Goal: Transaction & Acquisition: Purchase product/service

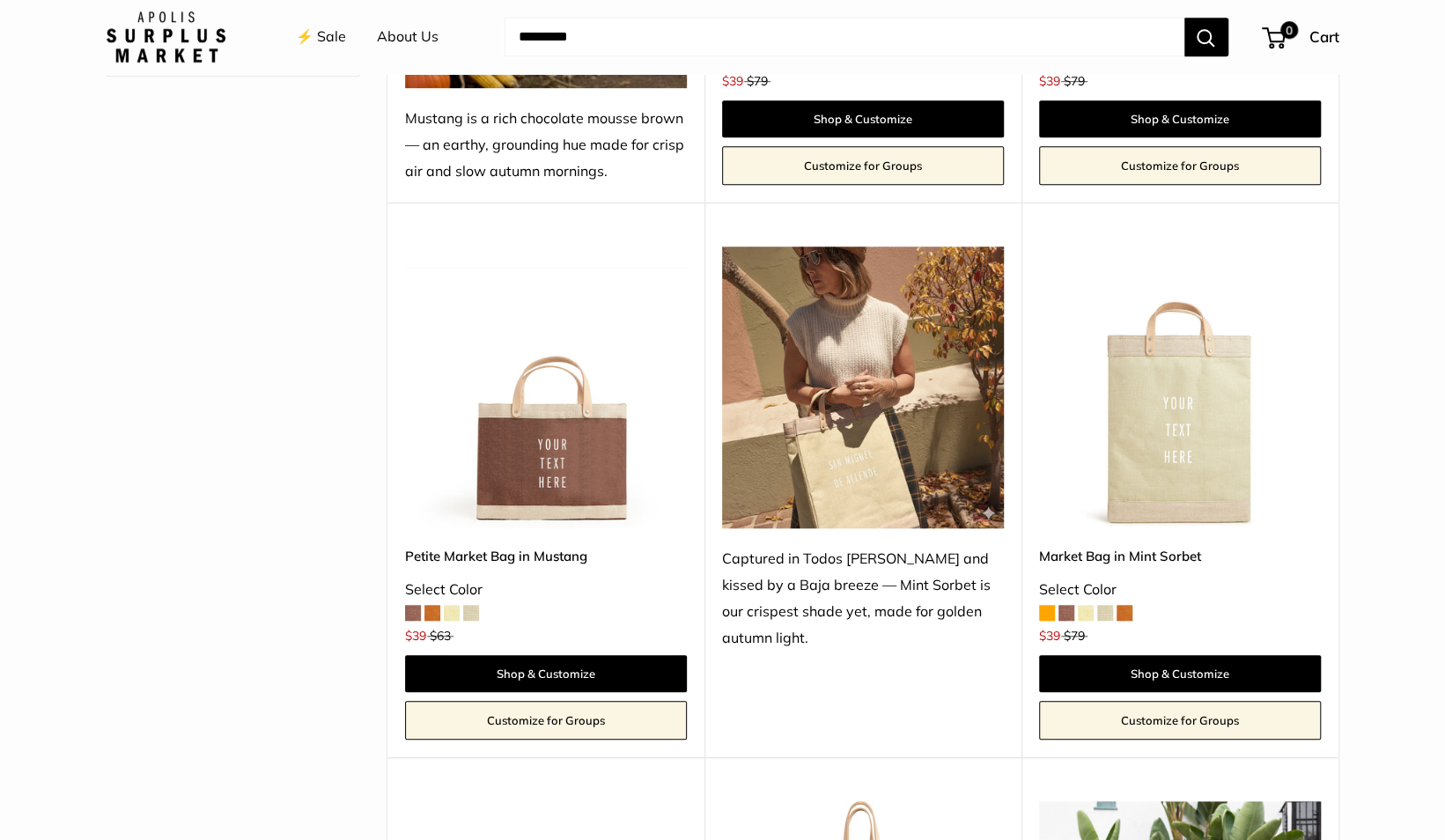
scroll to position [714, 0]
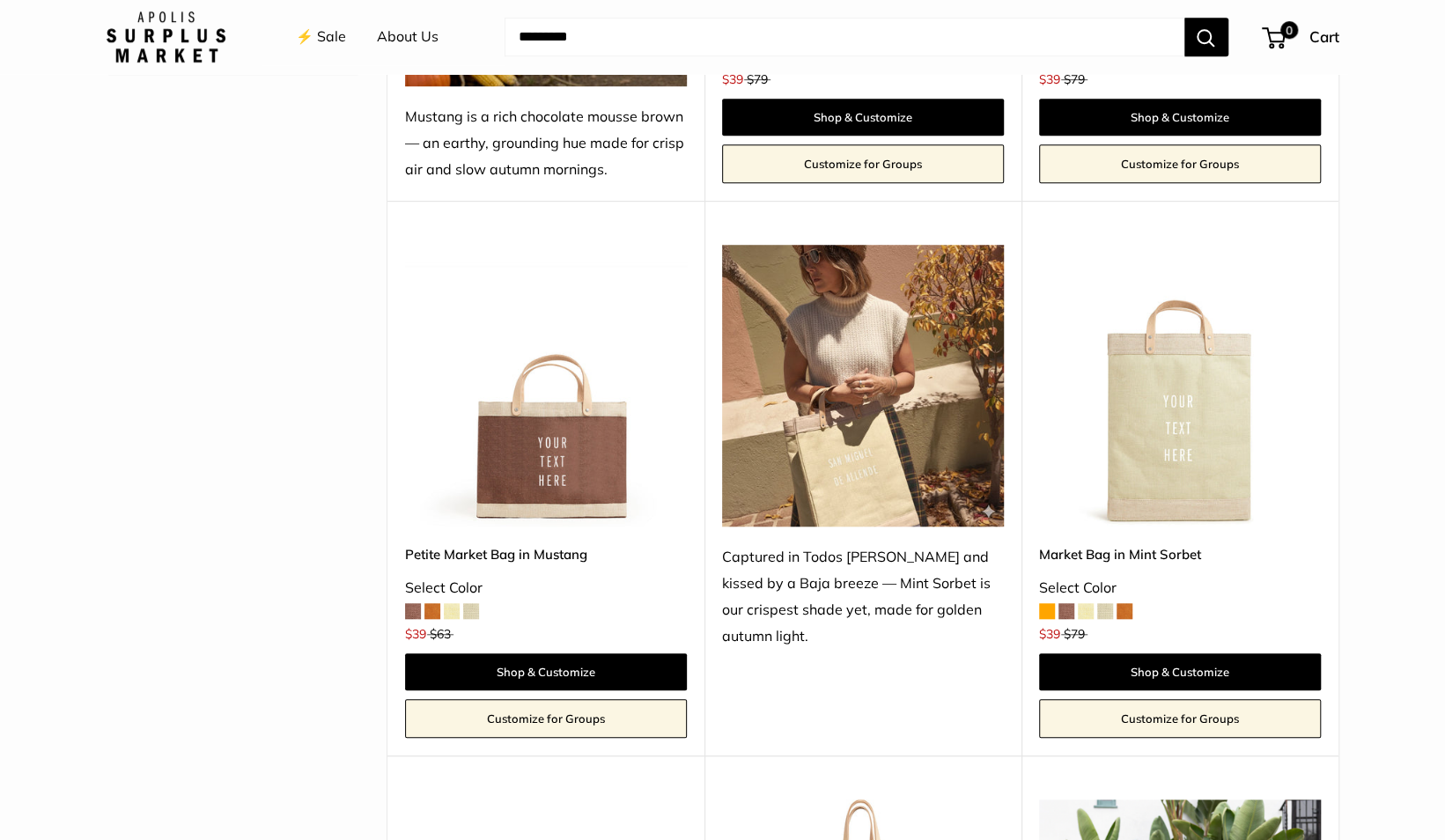
click at [450, 613] on span at bounding box center [451, 611] width 16 height 16
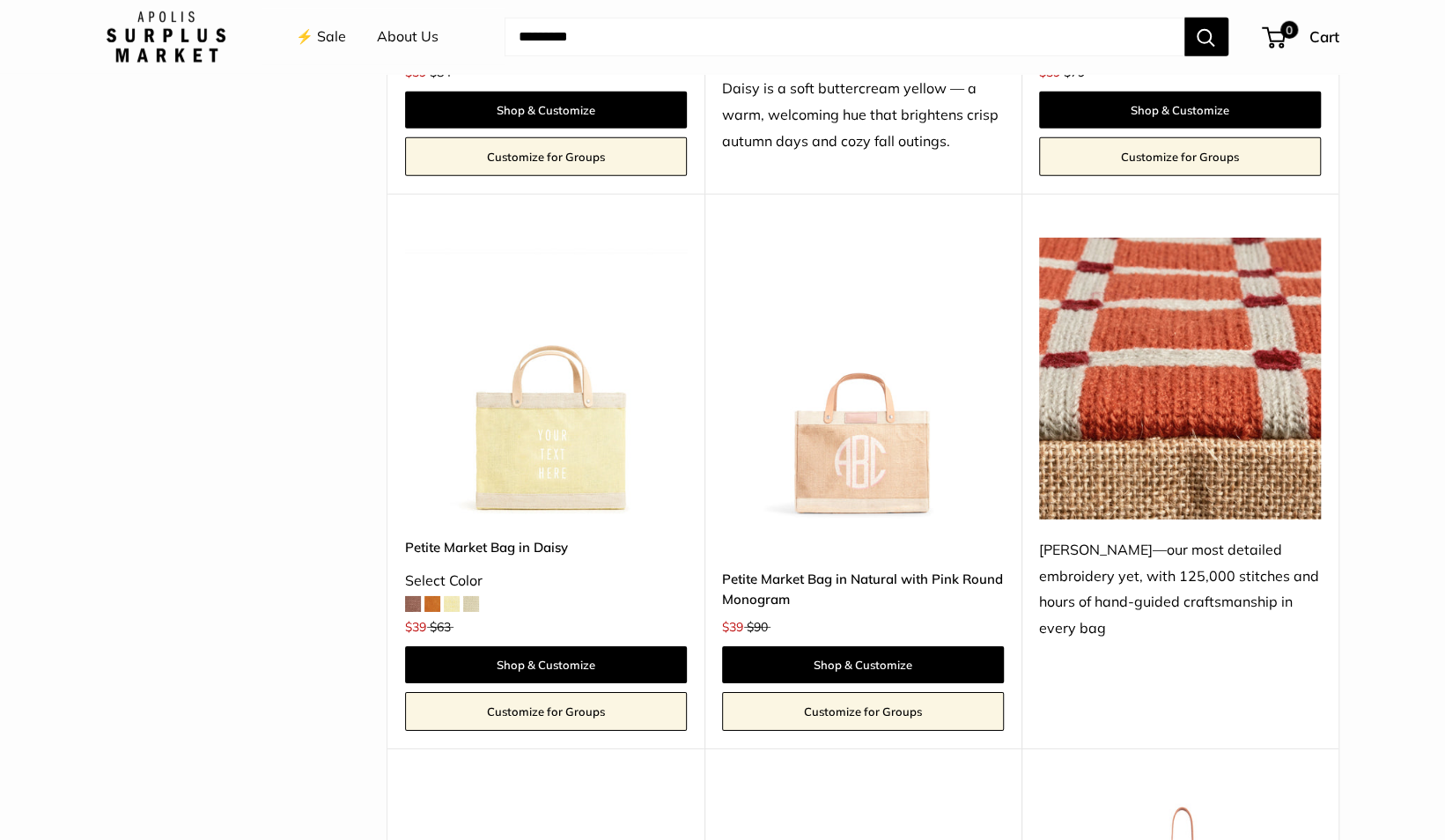
scroll to position [3463, 0]
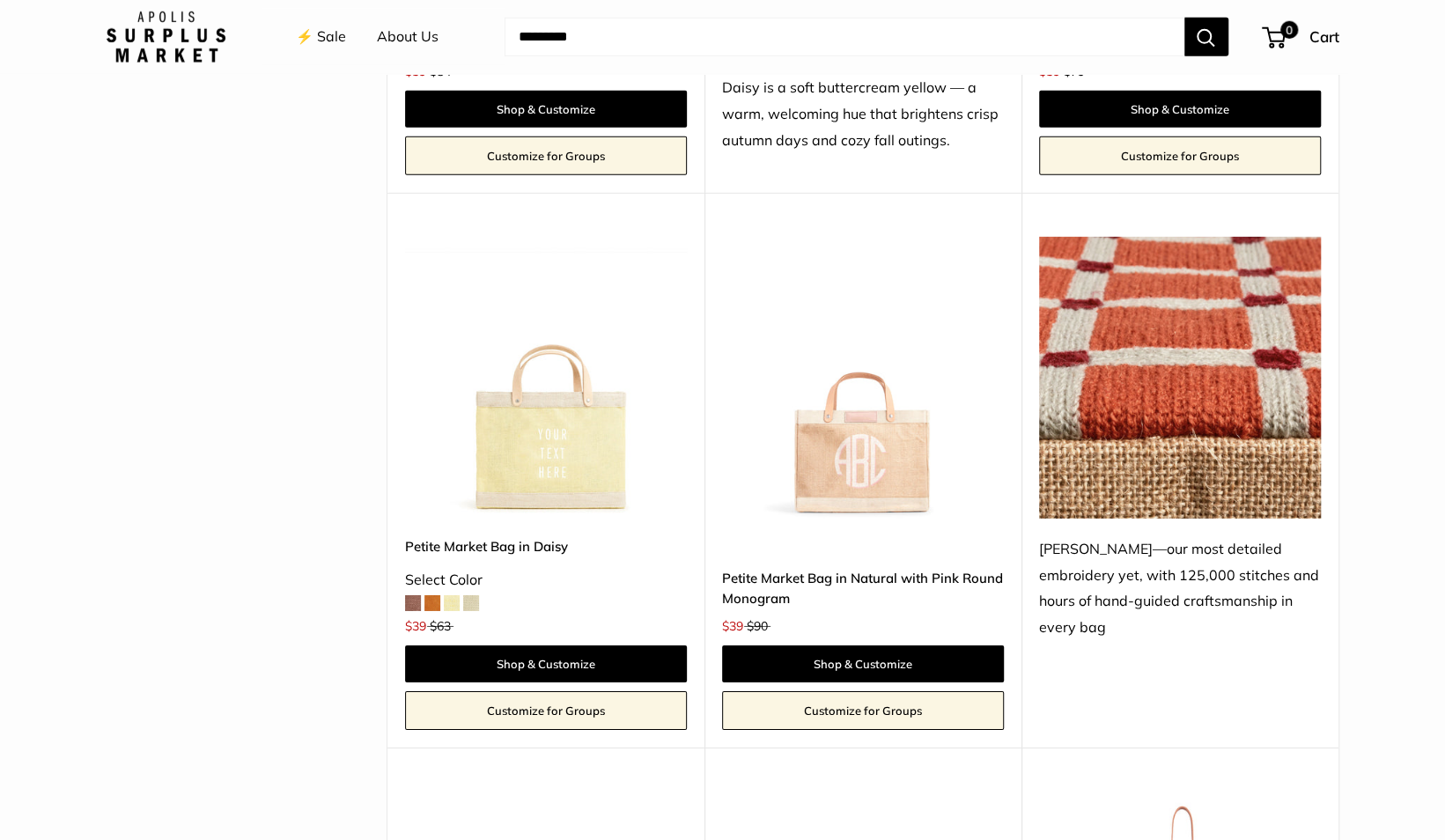
click at [836, 452] on img at bounding box center [863, 378] width 282 height 282
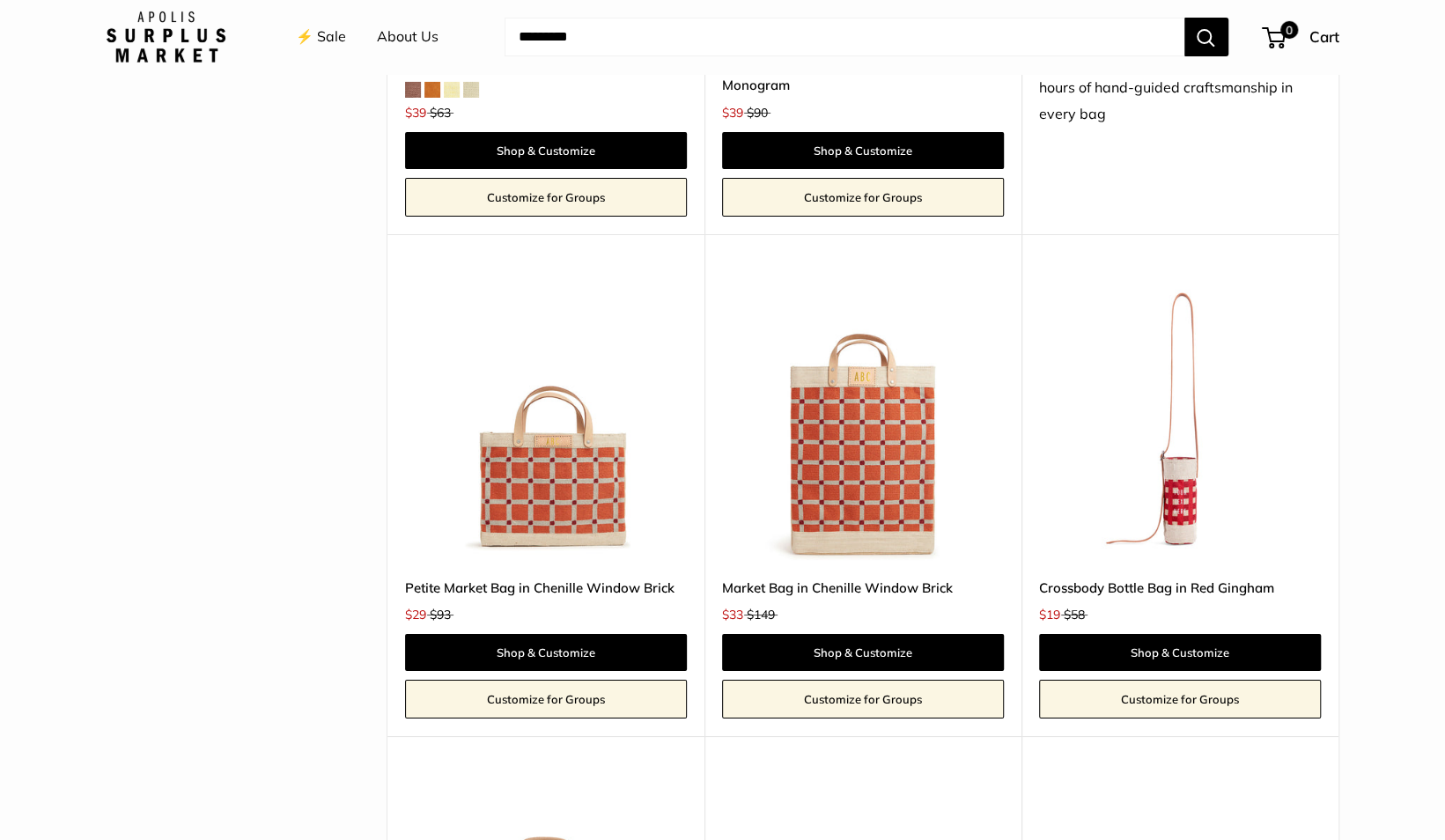
scroll to position [3979, 0]
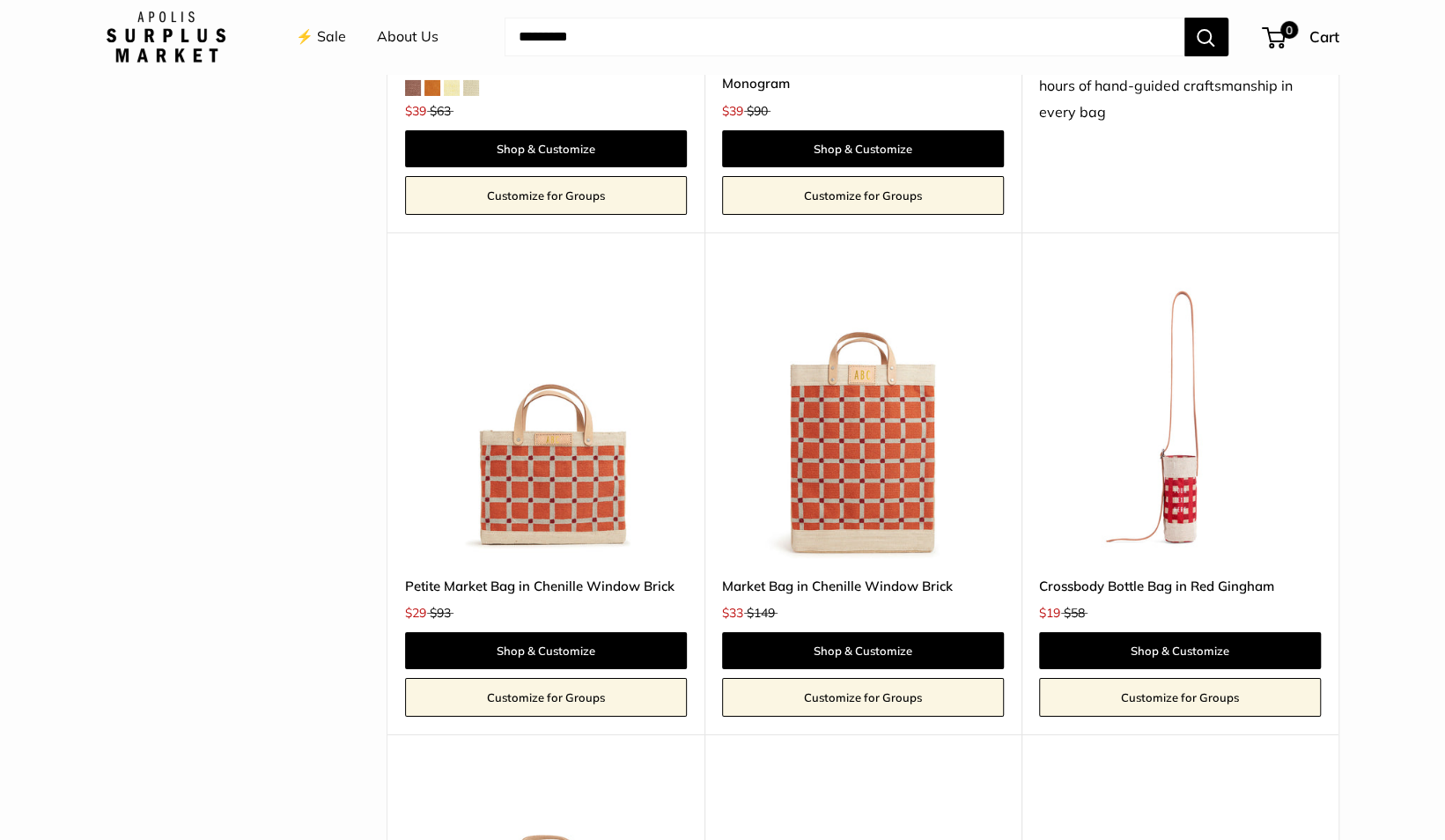
click at [0, 0] on img at bounding box center [0, 0] width 0 height 0
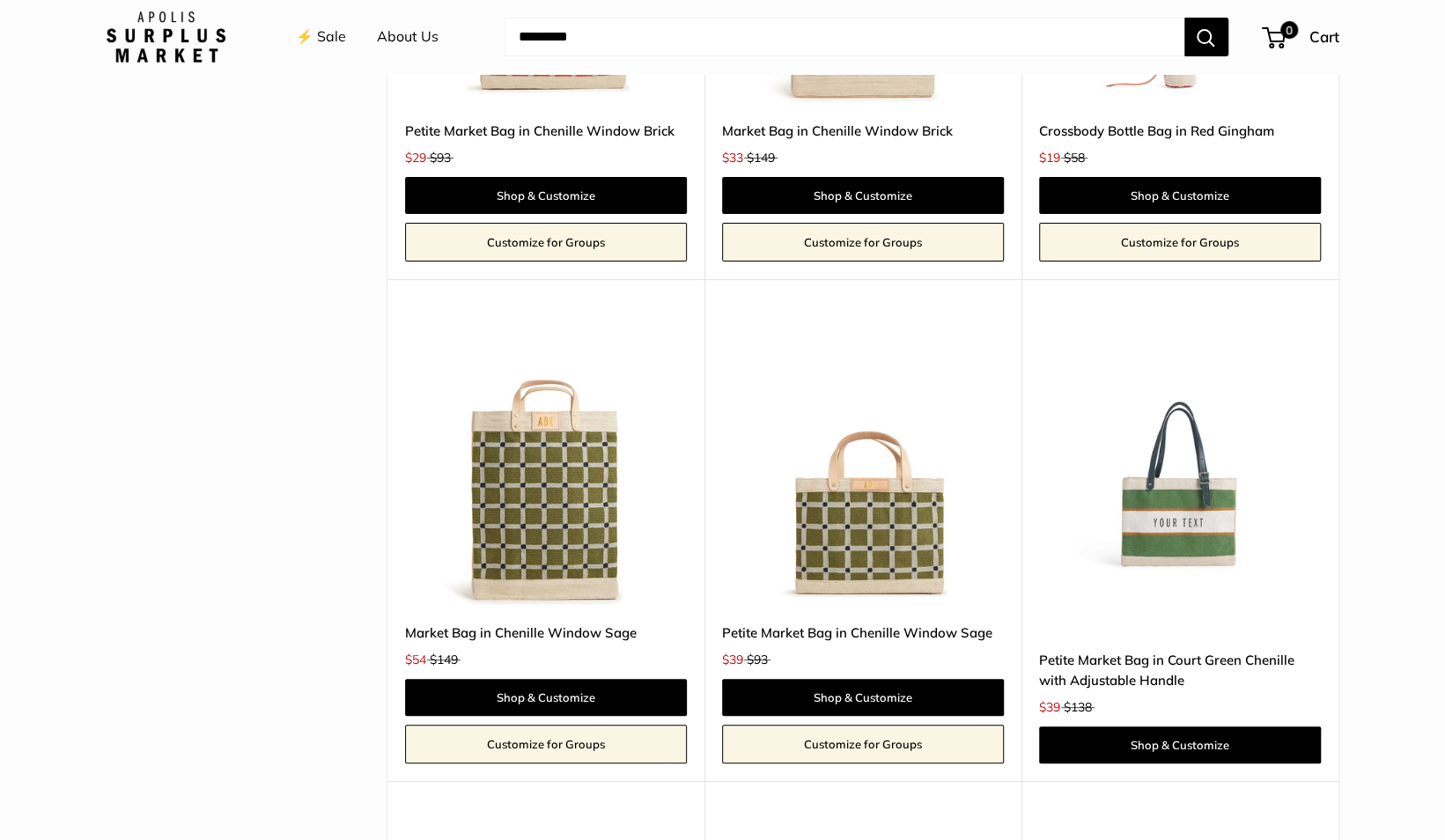
scroll to position [4429, 0]
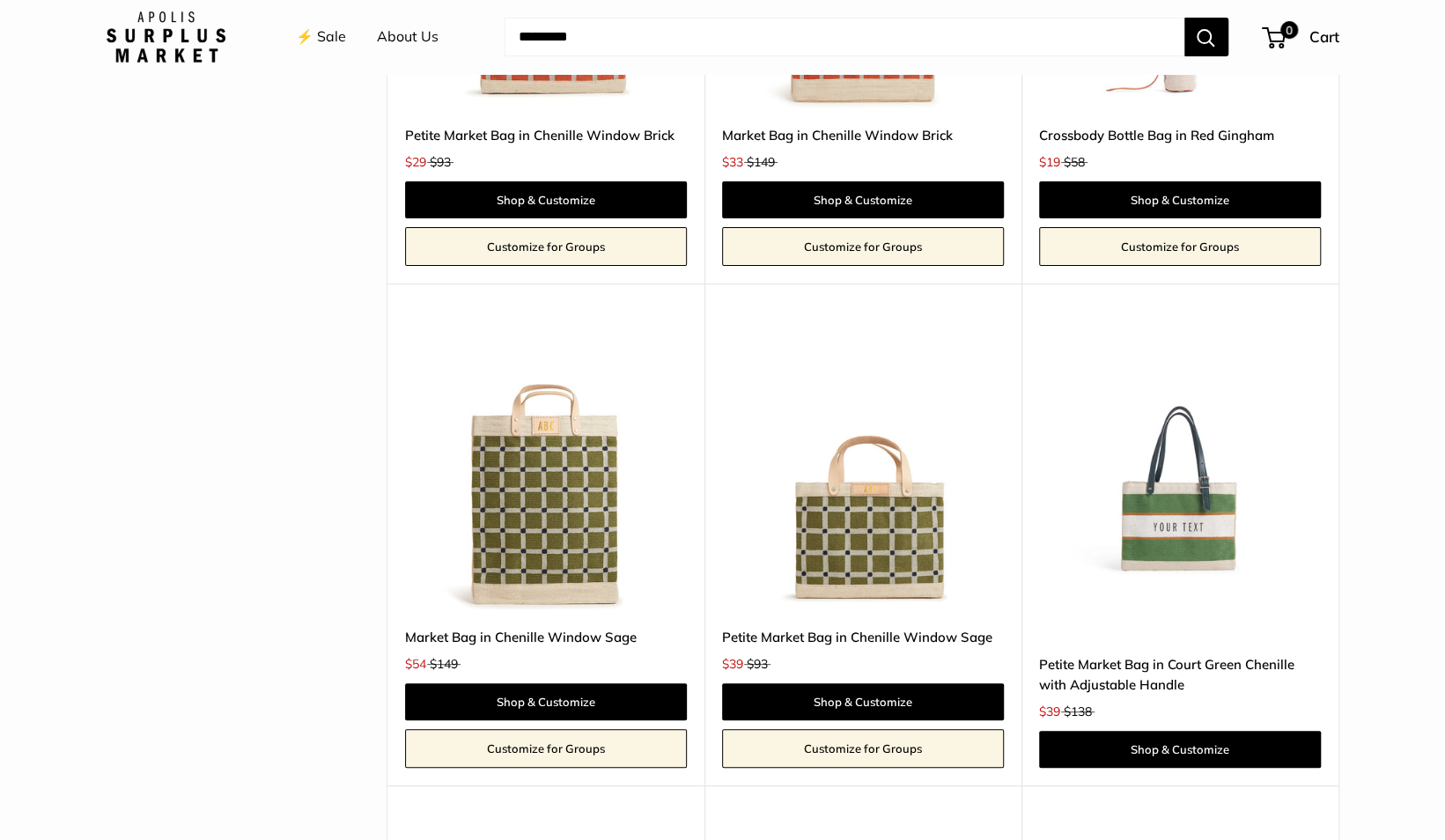
click at [0, 0] on img at bounding box center [0, 0] width 0 height 0
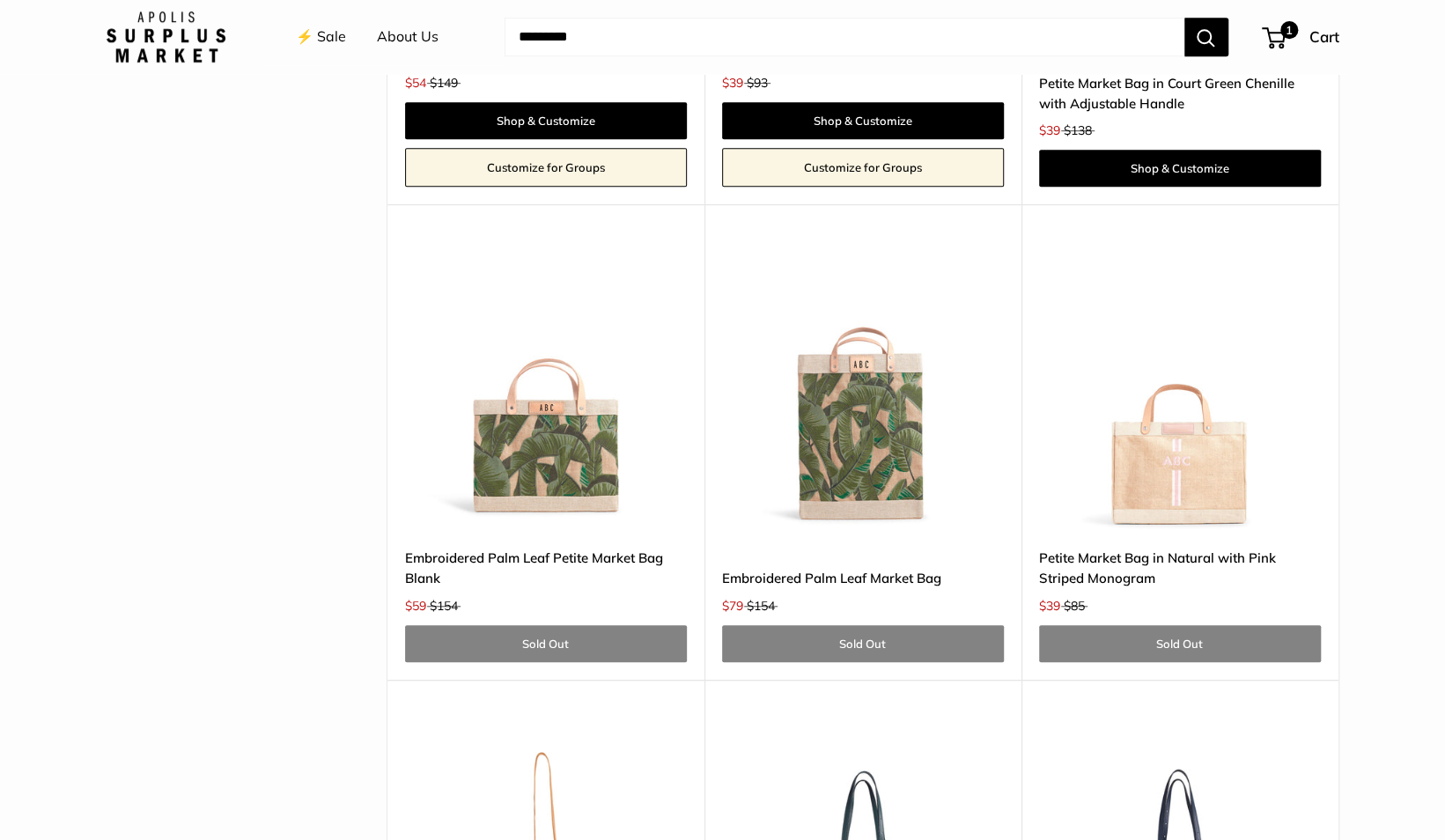
scroll to position [5011, 0]
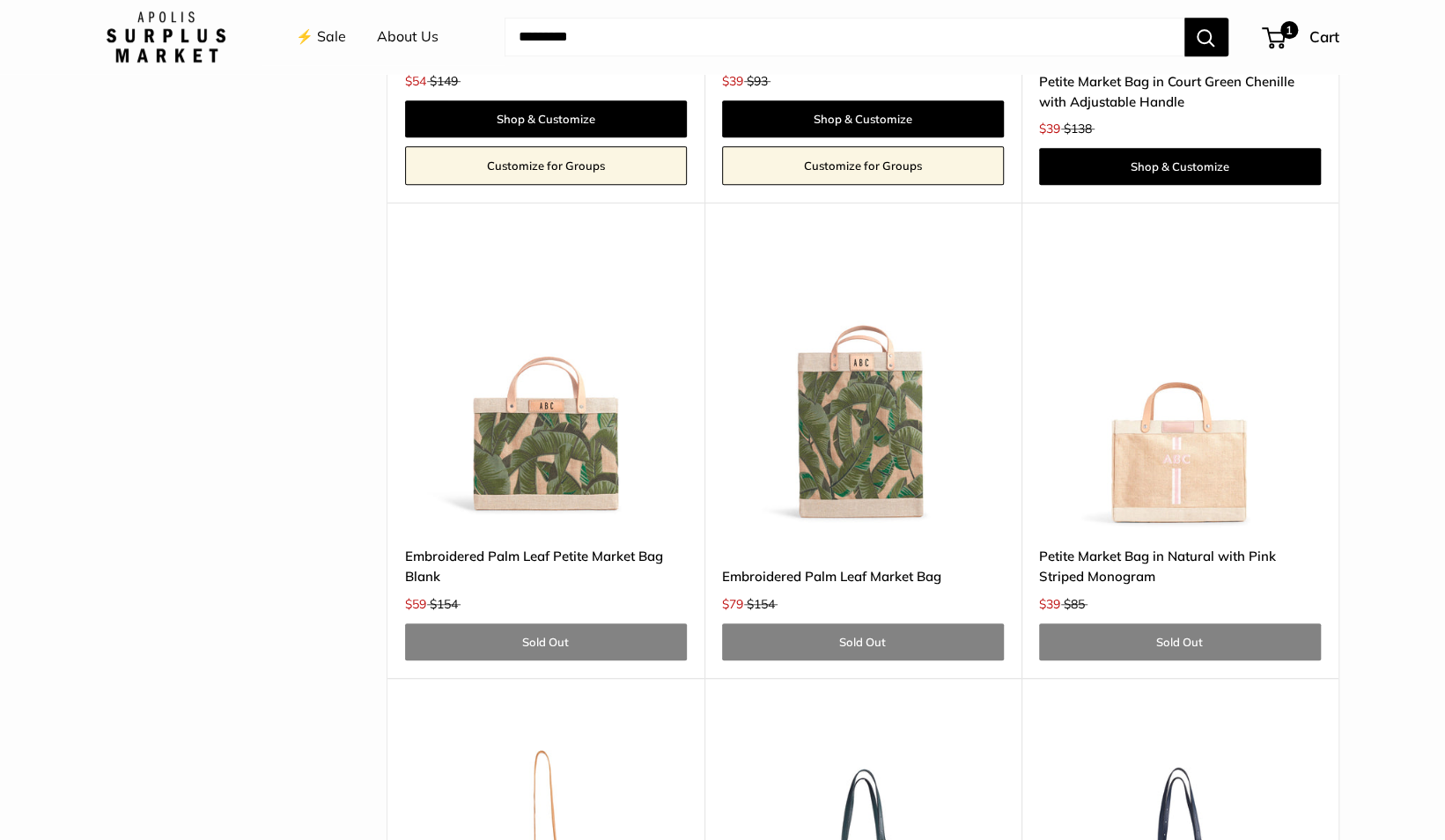
click at [505, 465] on img at bounding box center [546, 387] width 282 height 282
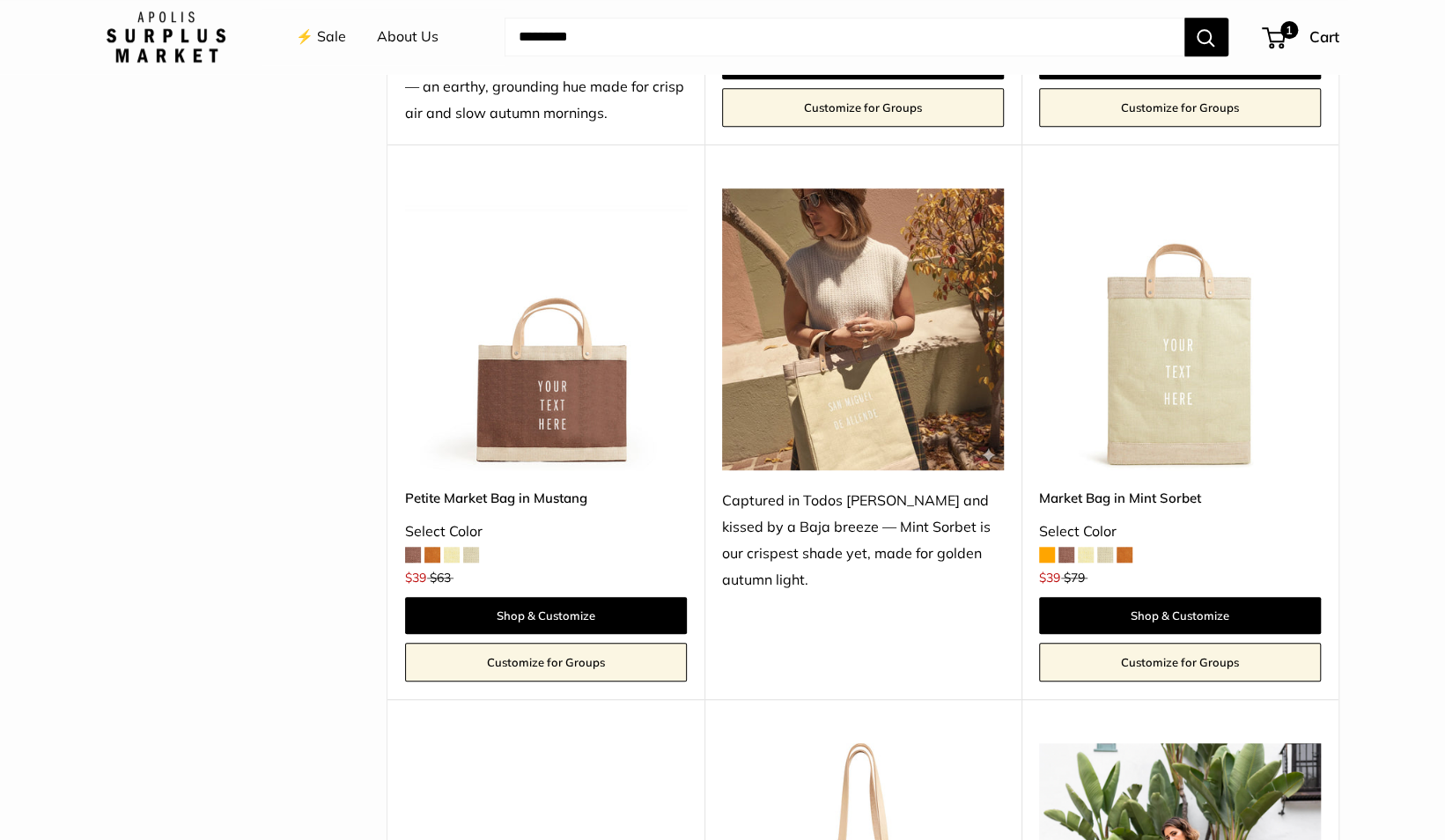
scroll to position [0, 0]
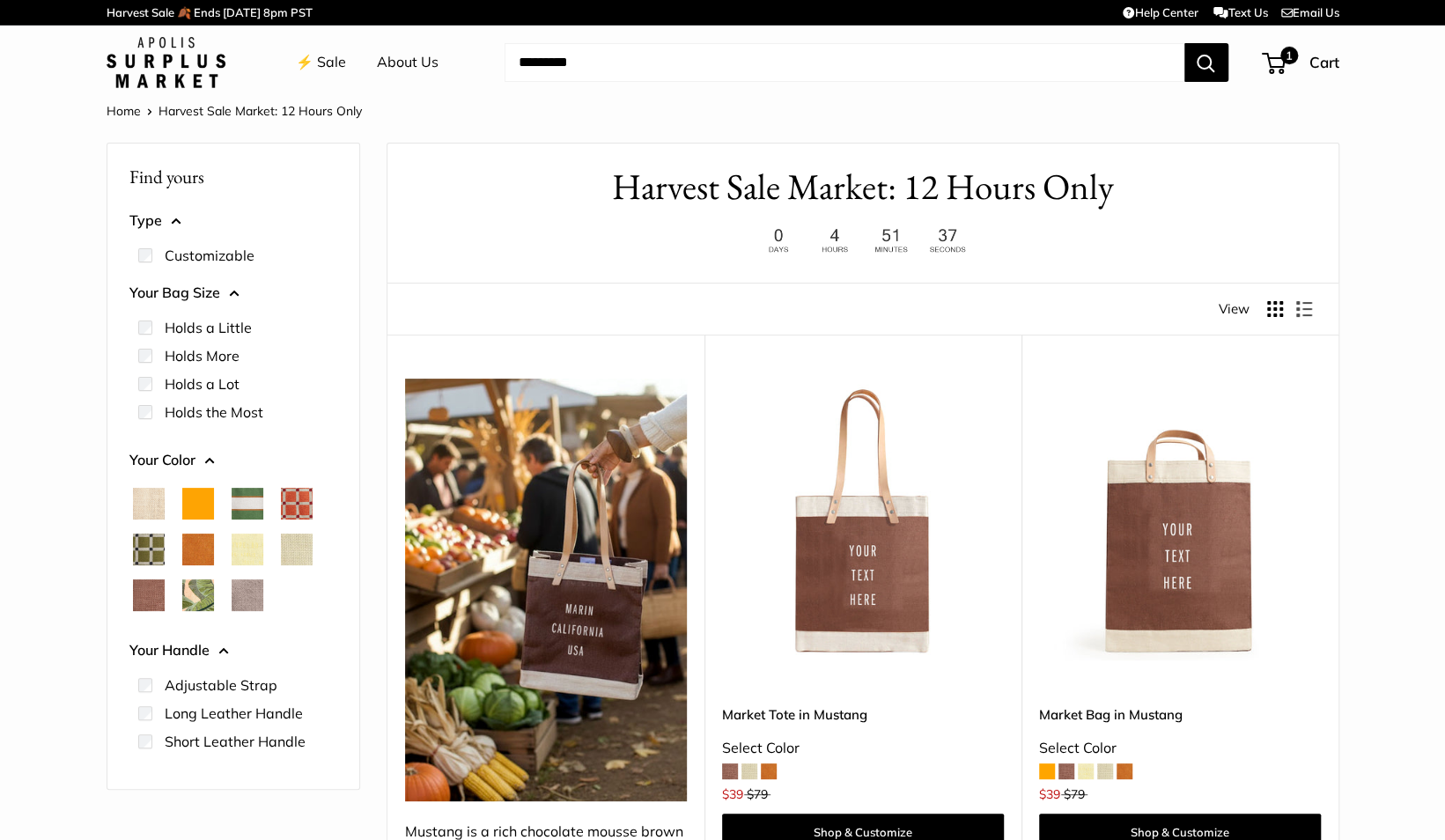
click at [1287, 56] on span "1" at bounding box center [1288, 55] width 18 height 18
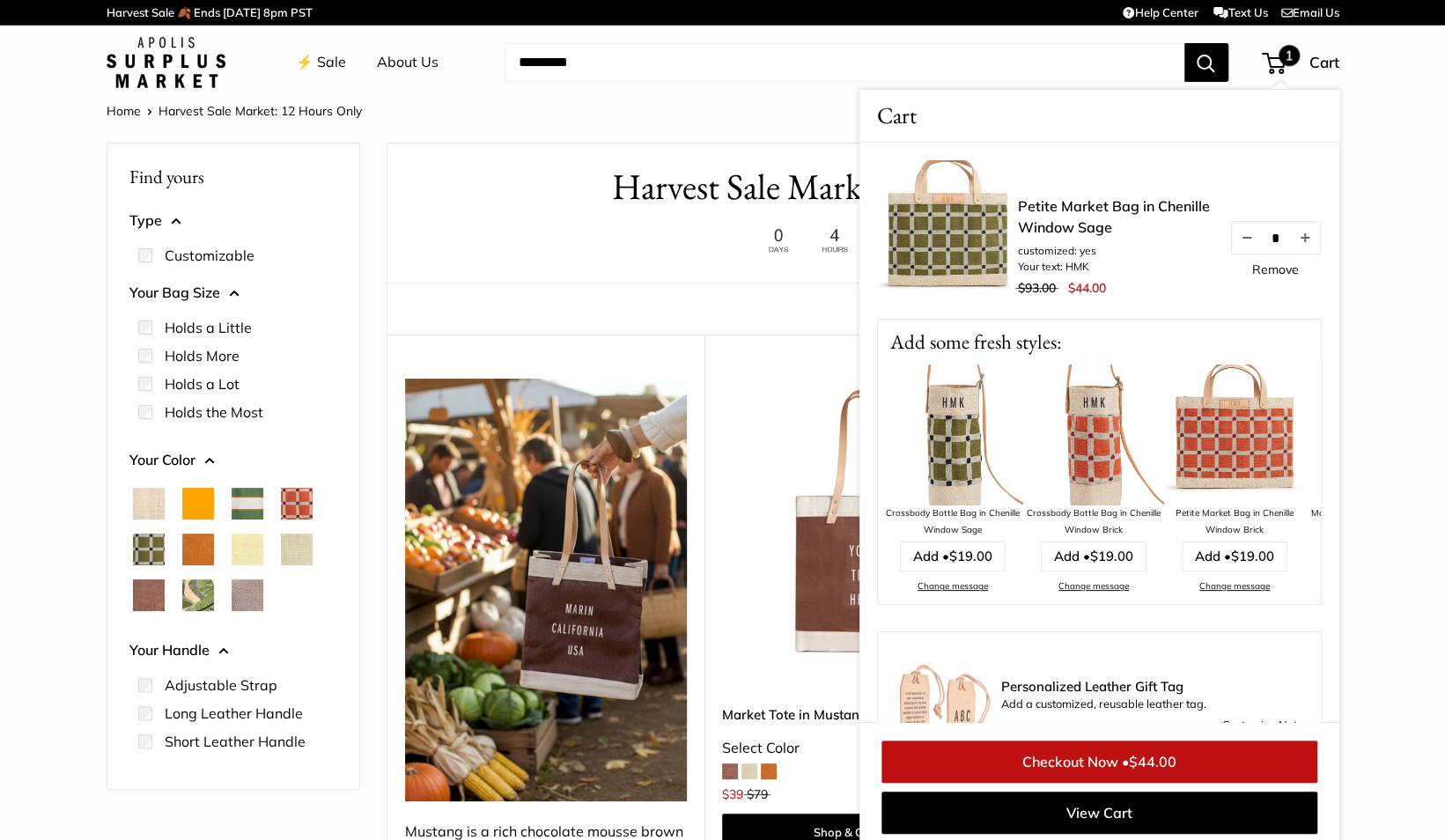
click at [1195, 764] on link "Checkout Now • $44.00" at bounding box center [1099, 761] width 436 height 42
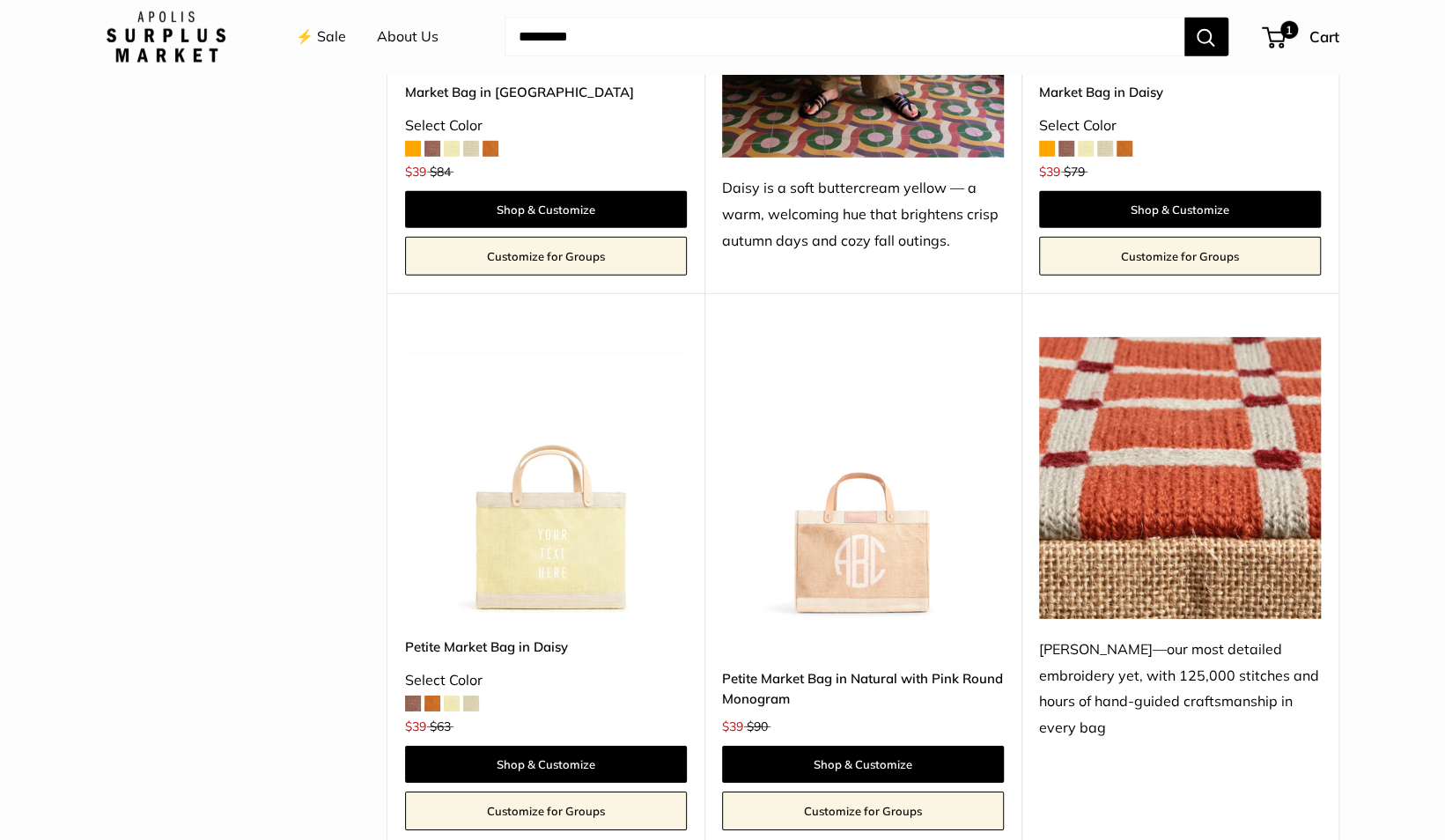
scroll to position [3364, 0]
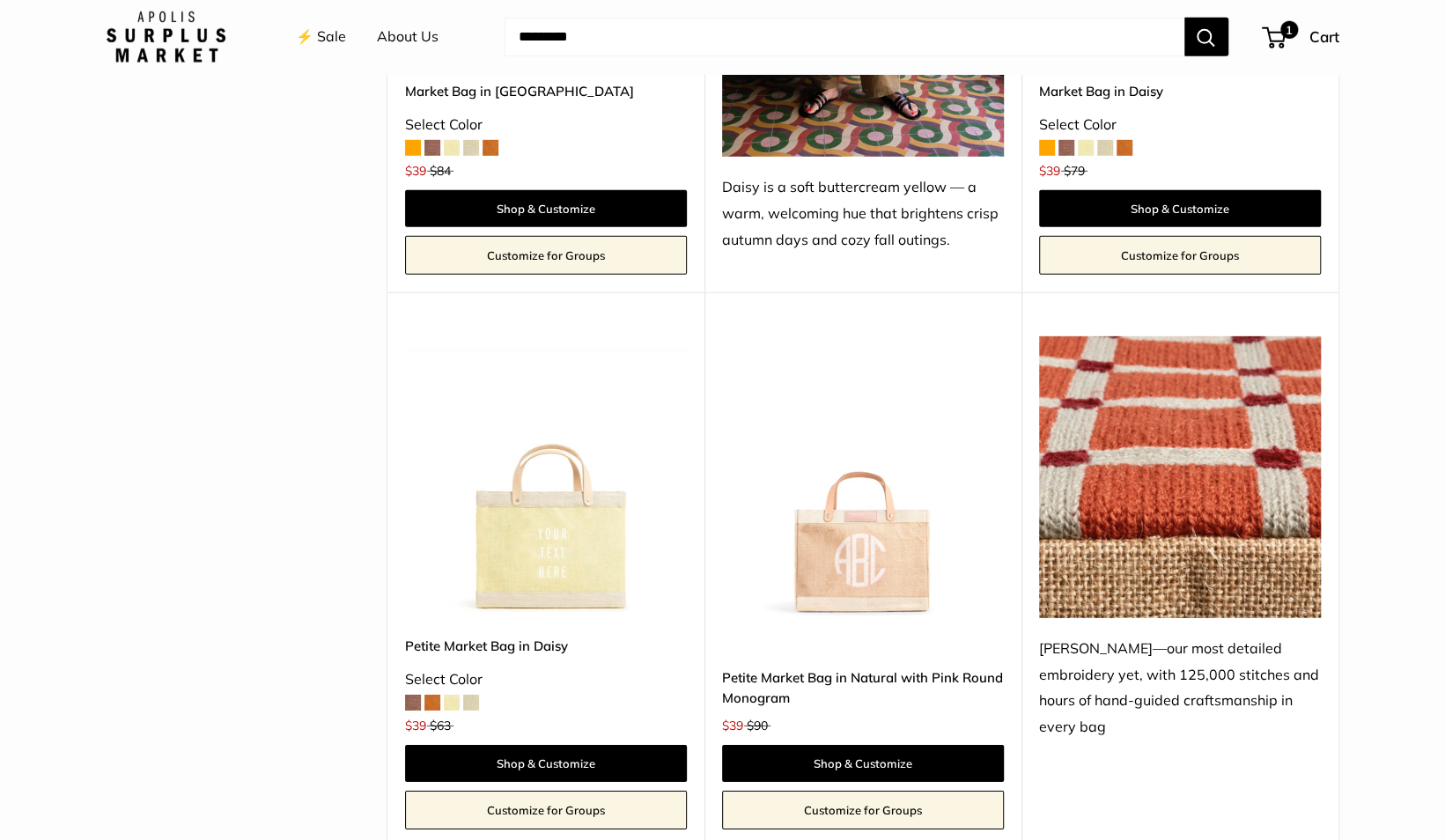
click at [852, 553] on img at bounding box center [863, 477] width 282 height 282
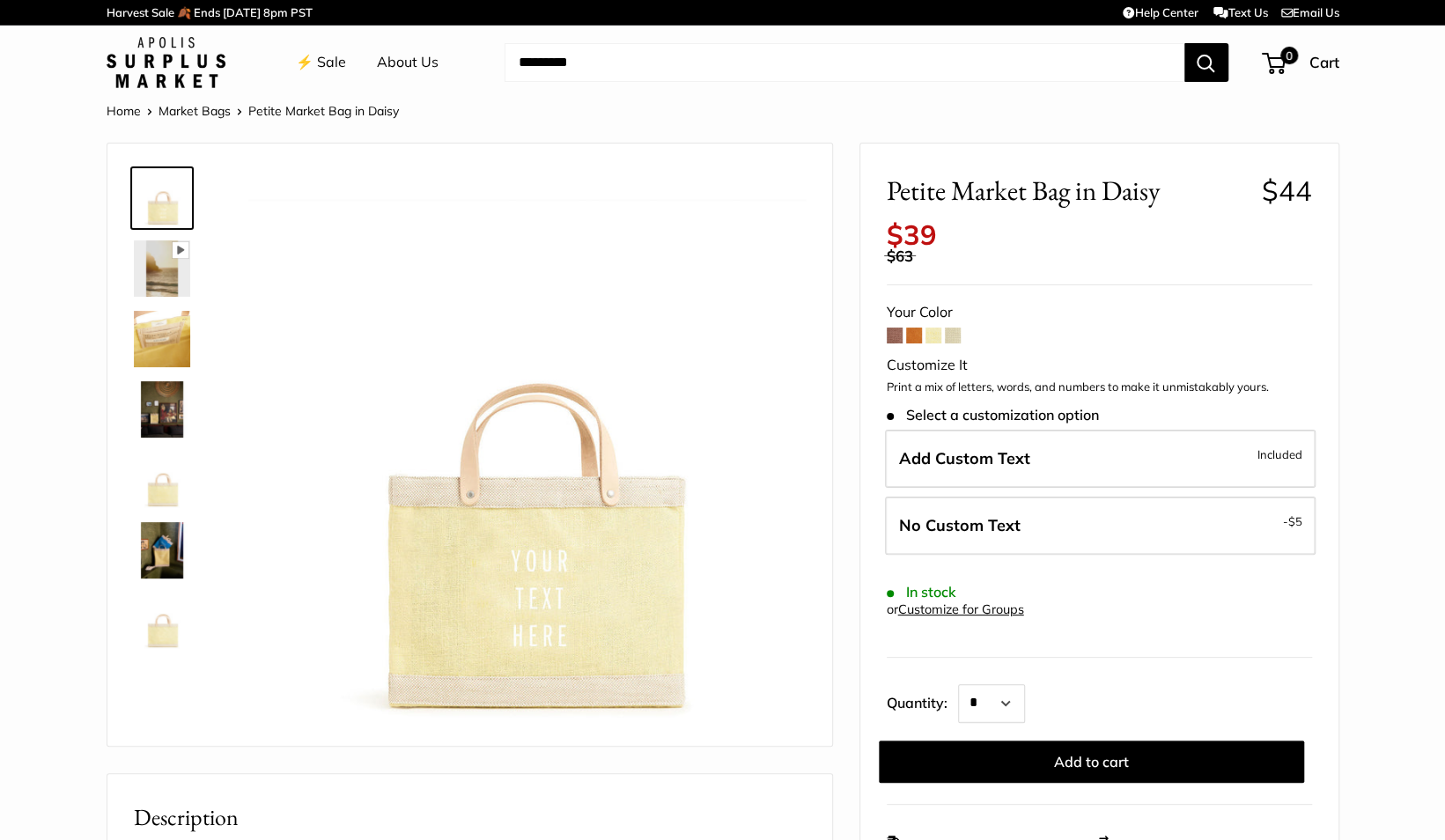
click at [954, 334] on span at bounding box center [953, 335] width 16 height 16
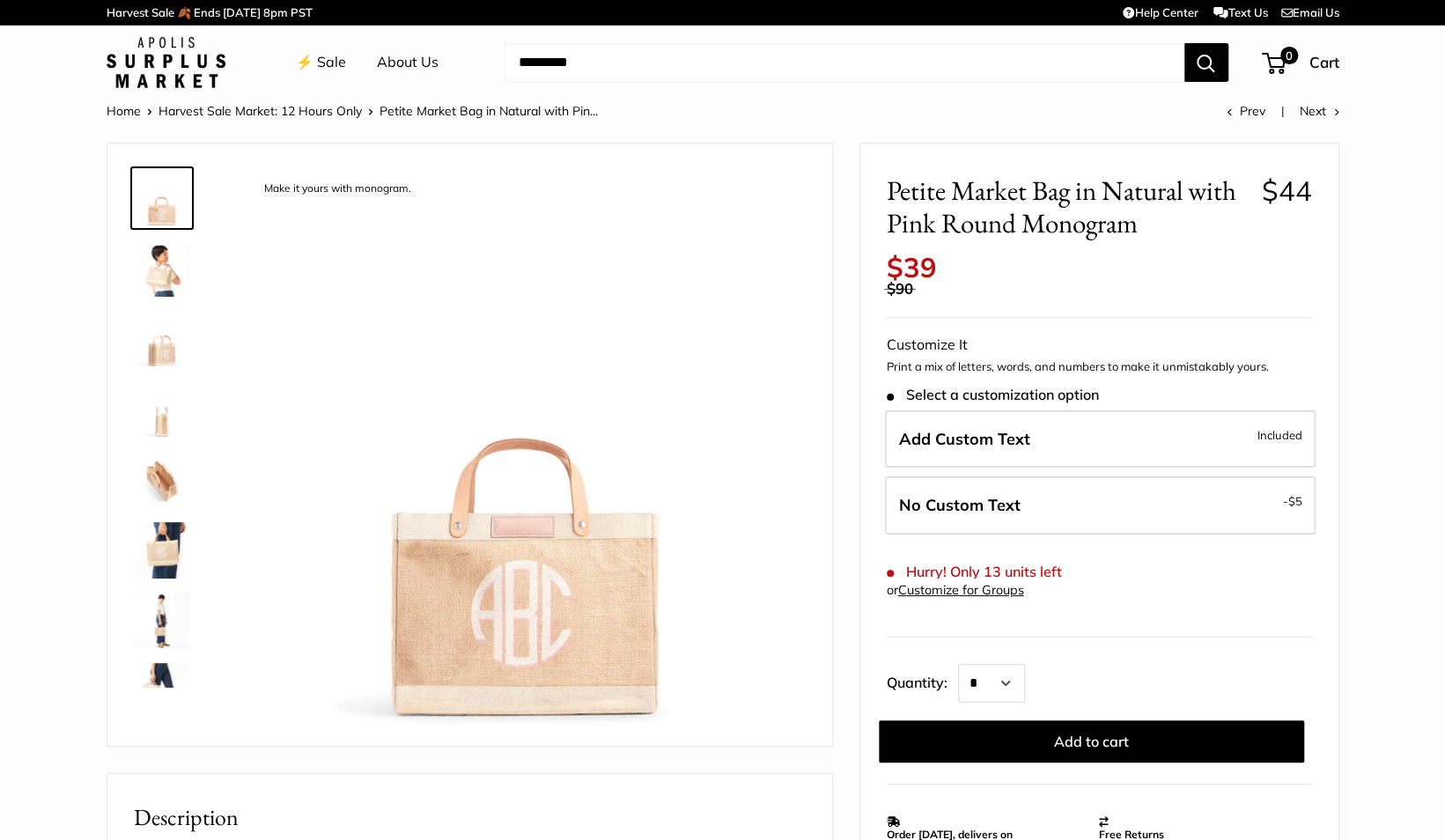
click at [161, 262] on img at bounding box center [161, 268] width 56 height 56
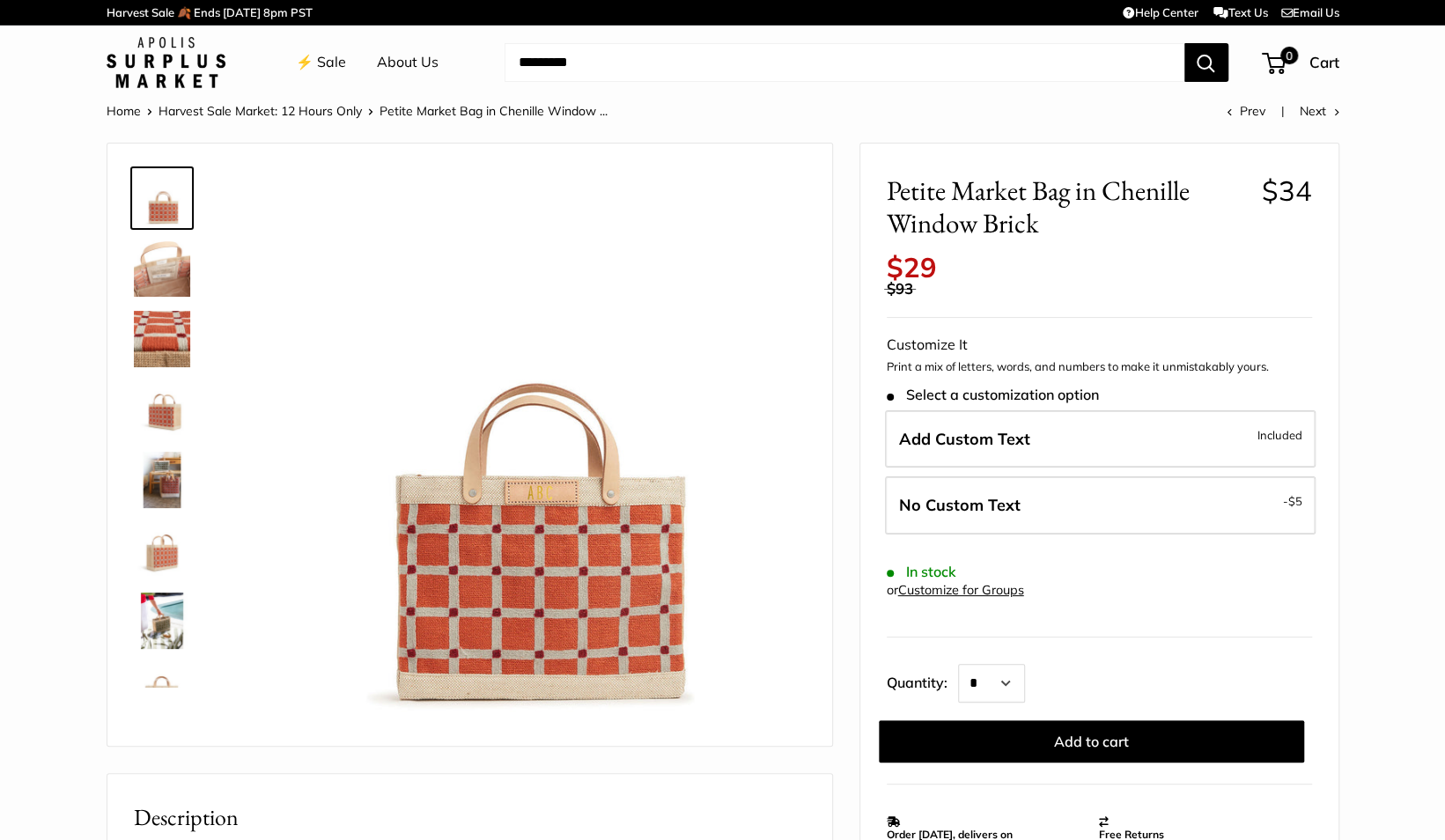
click at [161, 478] on img at bounding box center [161, 479] width 56 height 56
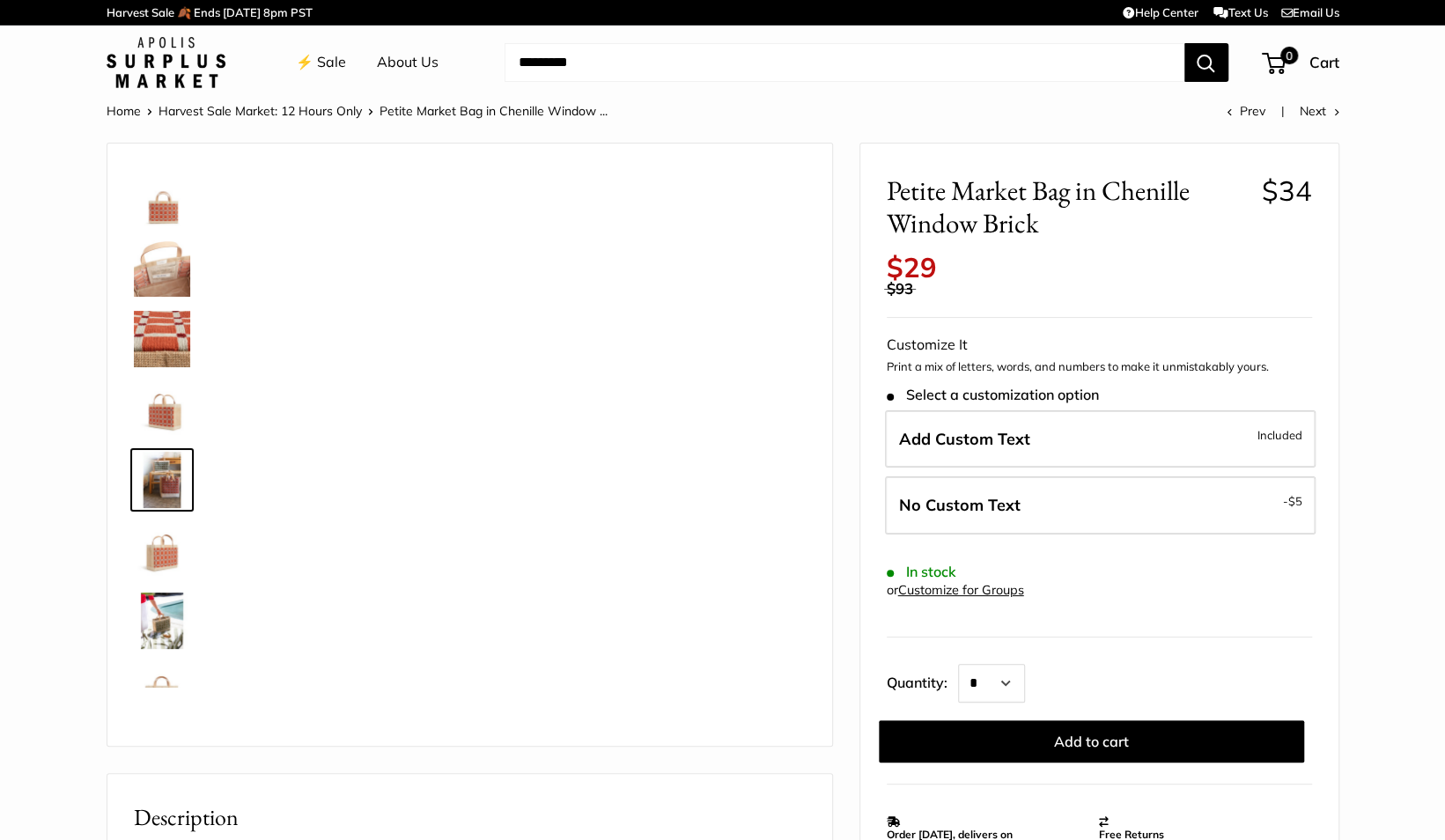
scroll to position [54, 0]
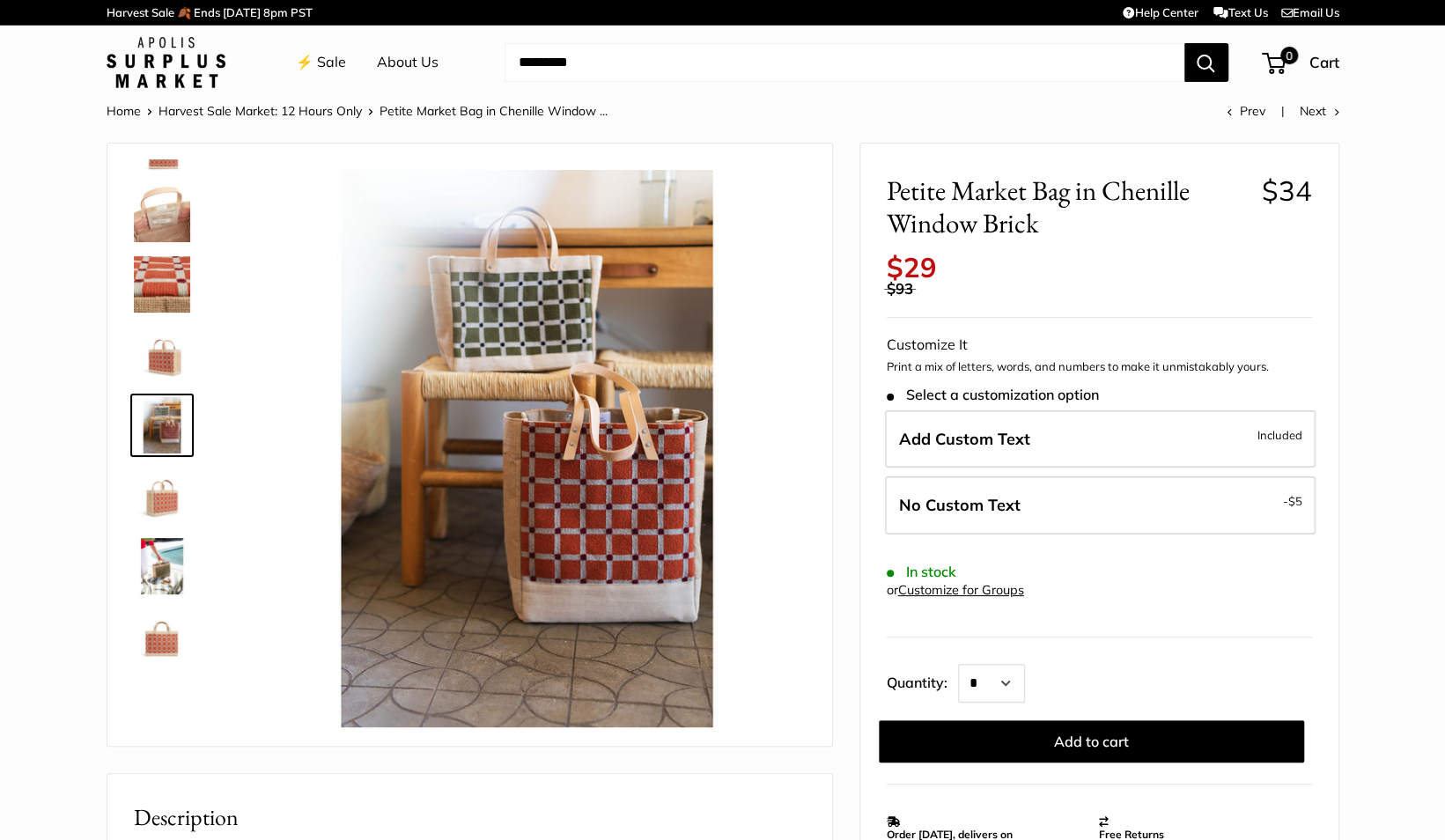
click at [161, 489] on img at bounding box center [161, 495] width 56 height 56
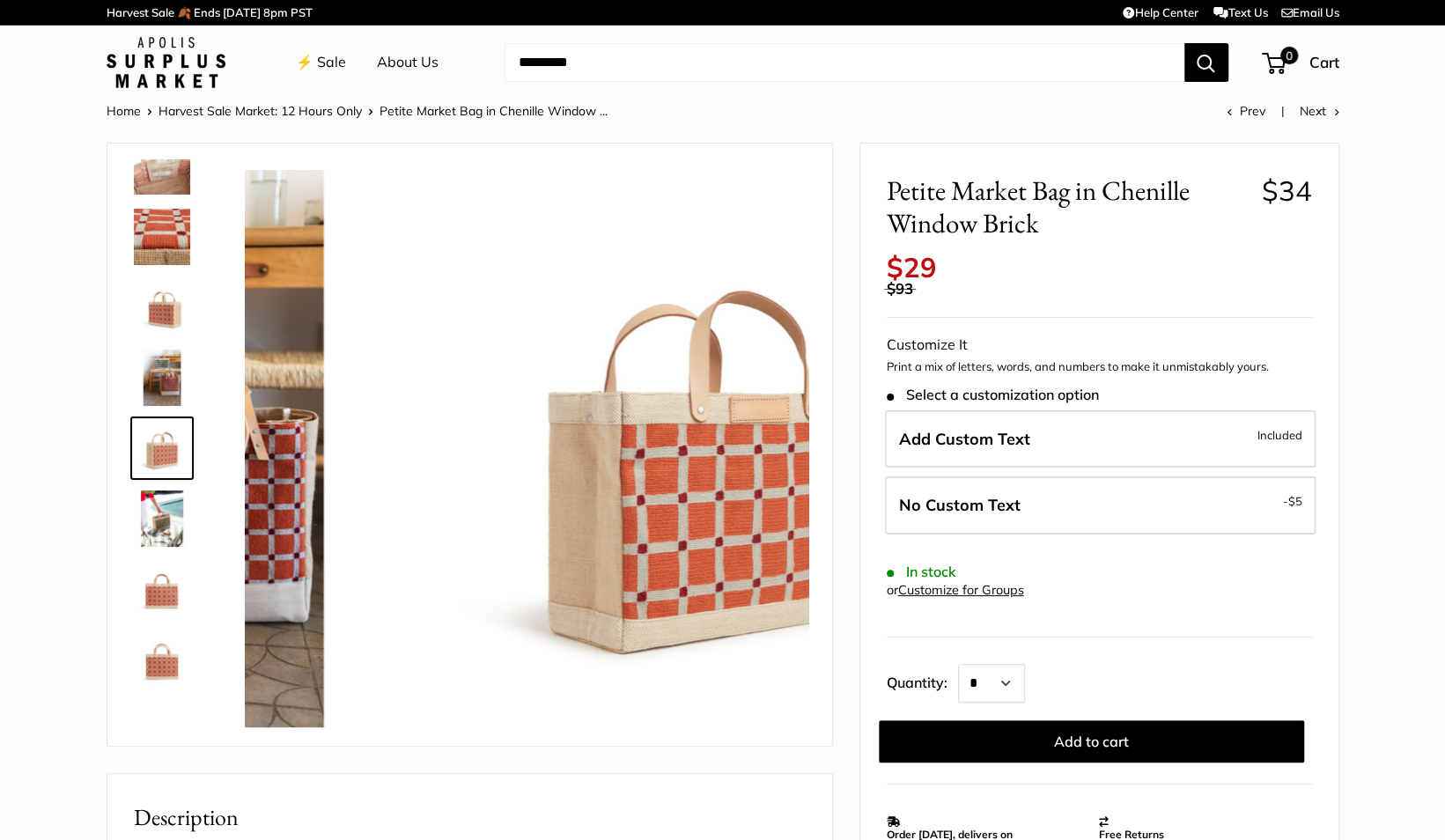
scroll to position [112, 0]
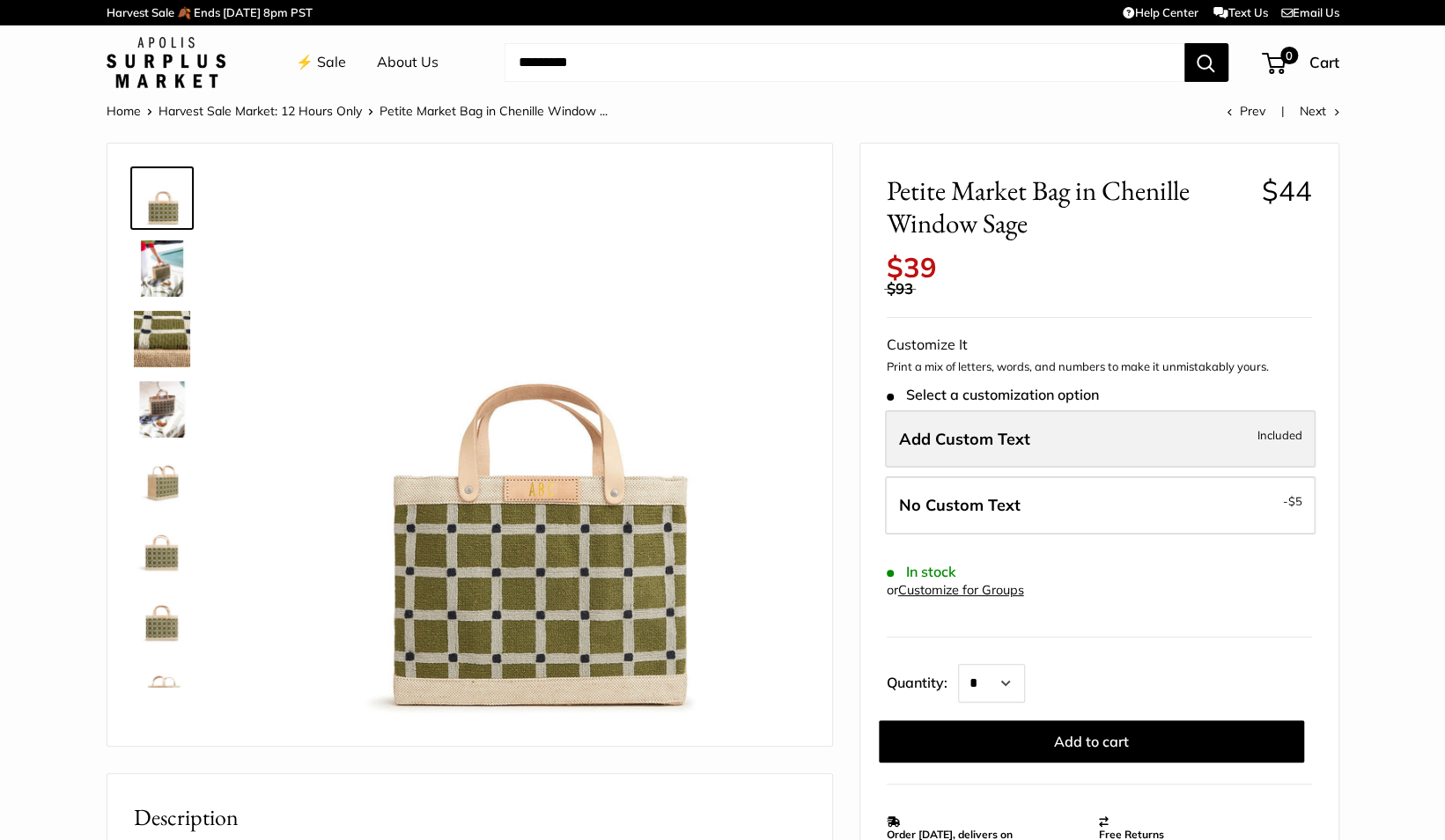
click at [1121, 432] on label "Add Custom Text Included" at bounding box center [1100, 439] width 431 height 58
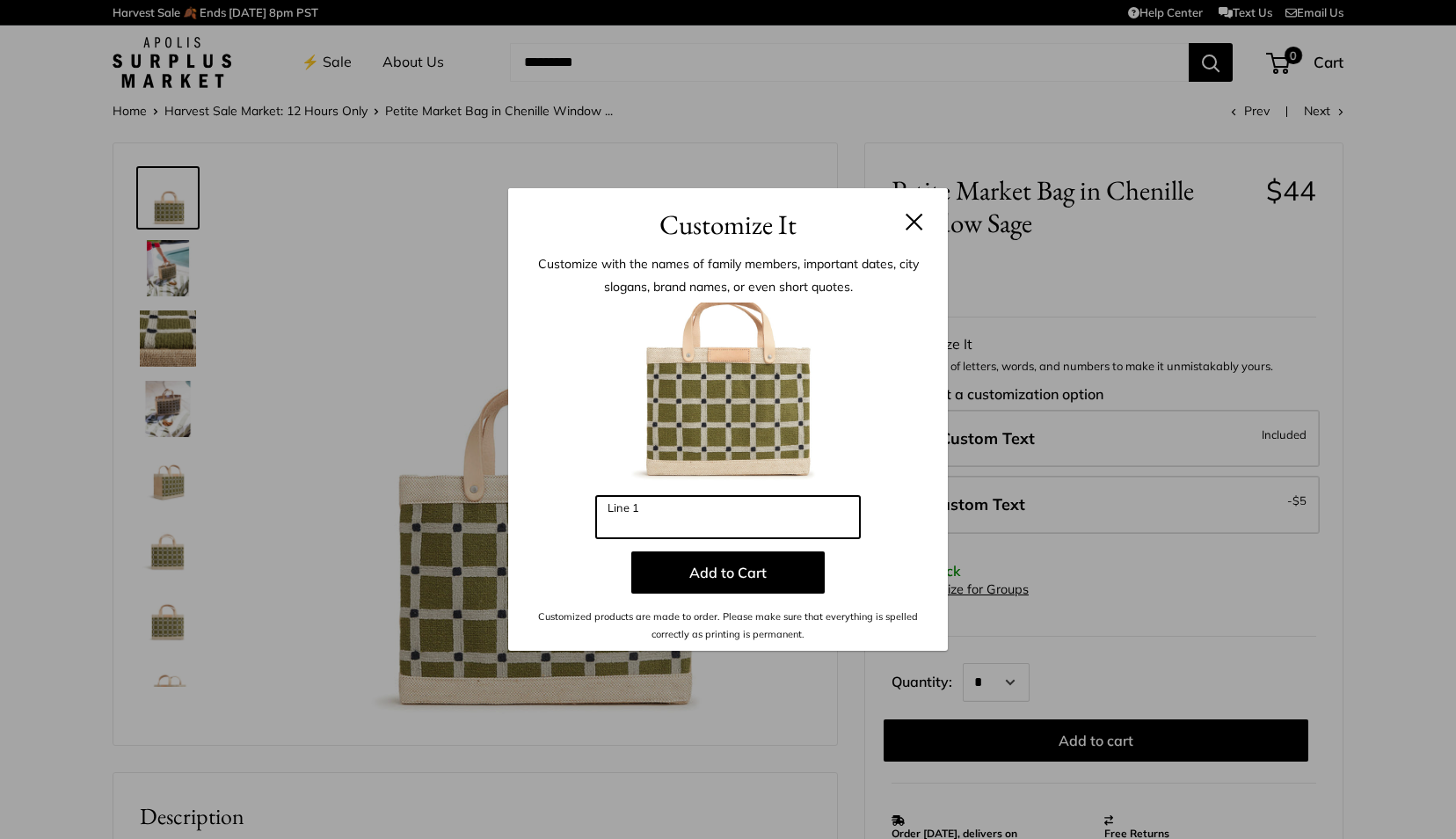
click at [684, 515] on input "Line 1" at bounding box center [728, 517] width 264 height 42
type input "***"
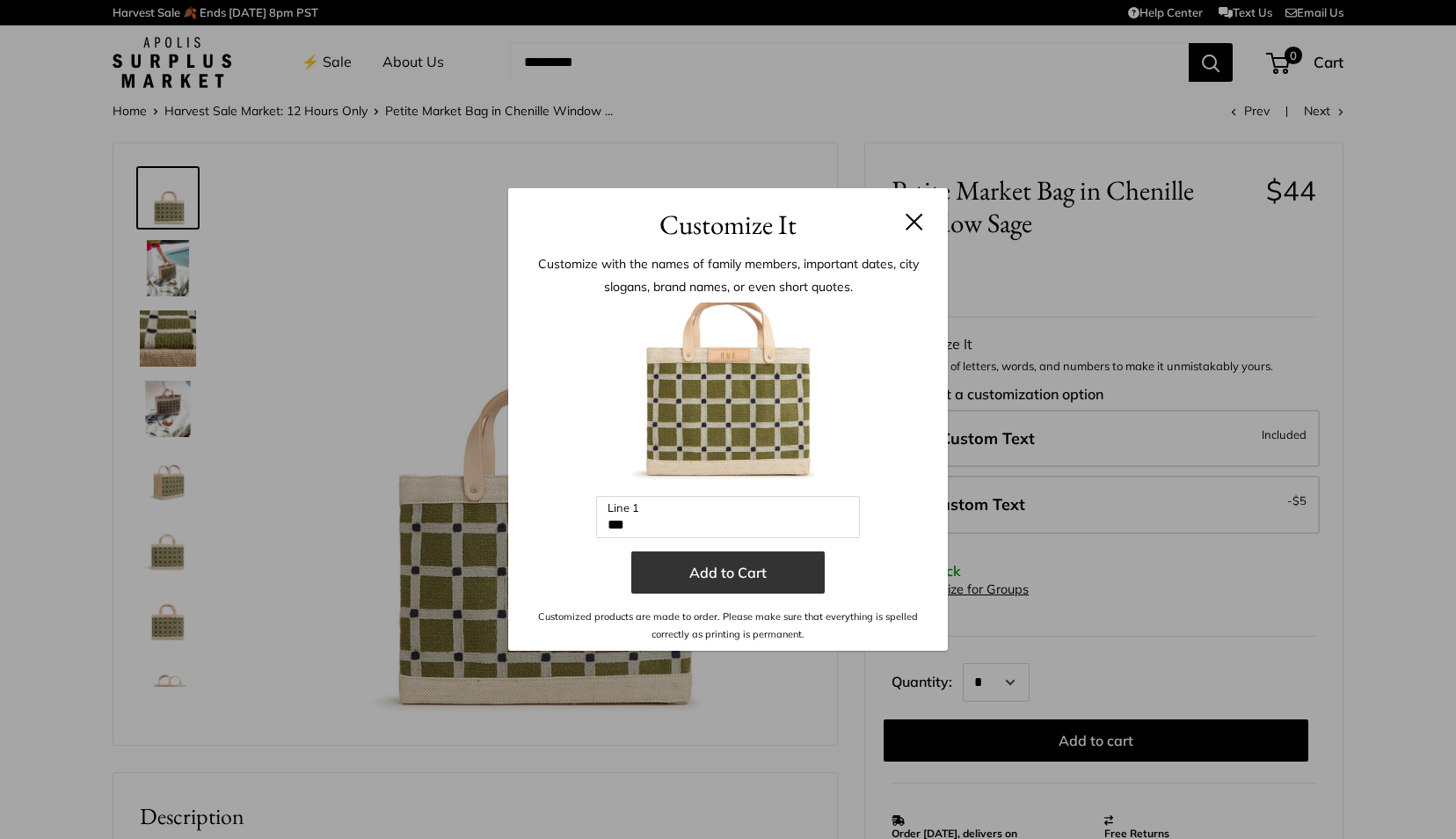
click at [727, 569] on button "Add to Cart" at bounding box center [728, 572] width 193 height 42
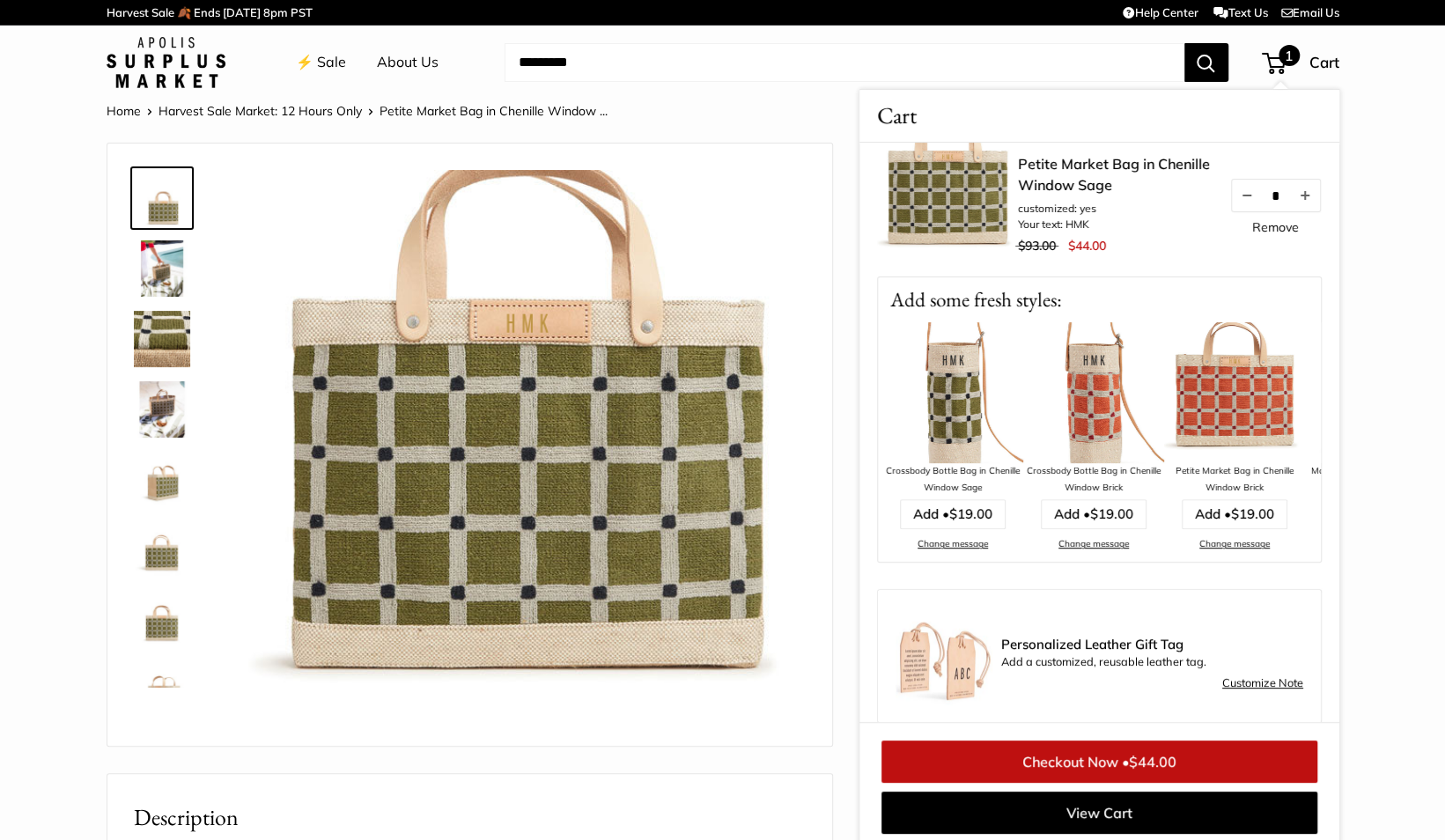
scroll to position [71, 0]
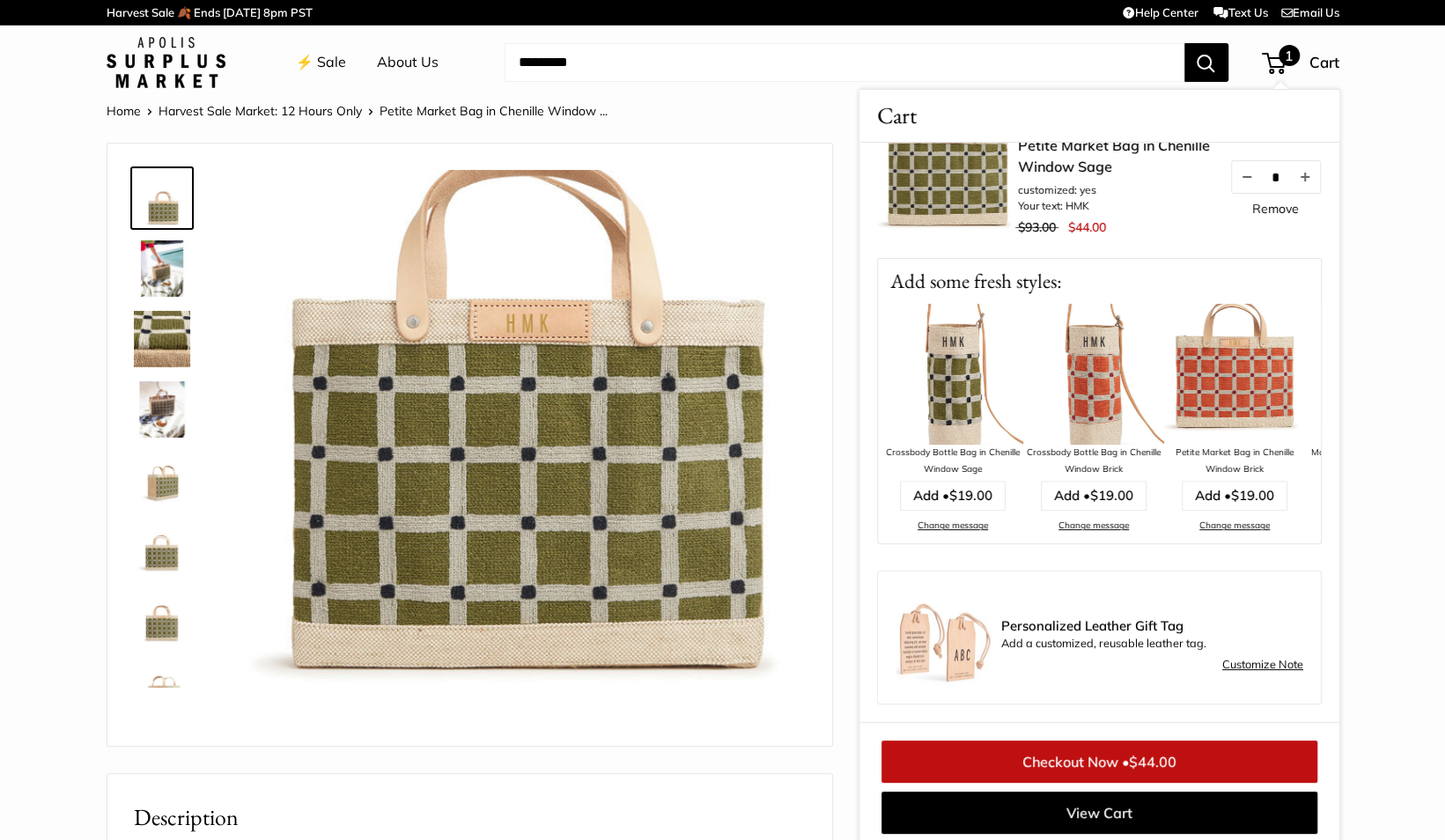
click at [1387, 301] on section "Home Harvest Sale Market: 12 Hours Only Petite Market Bag in Chenille Window ..…" at bounding box center [722, 857] width 1445 height 1514
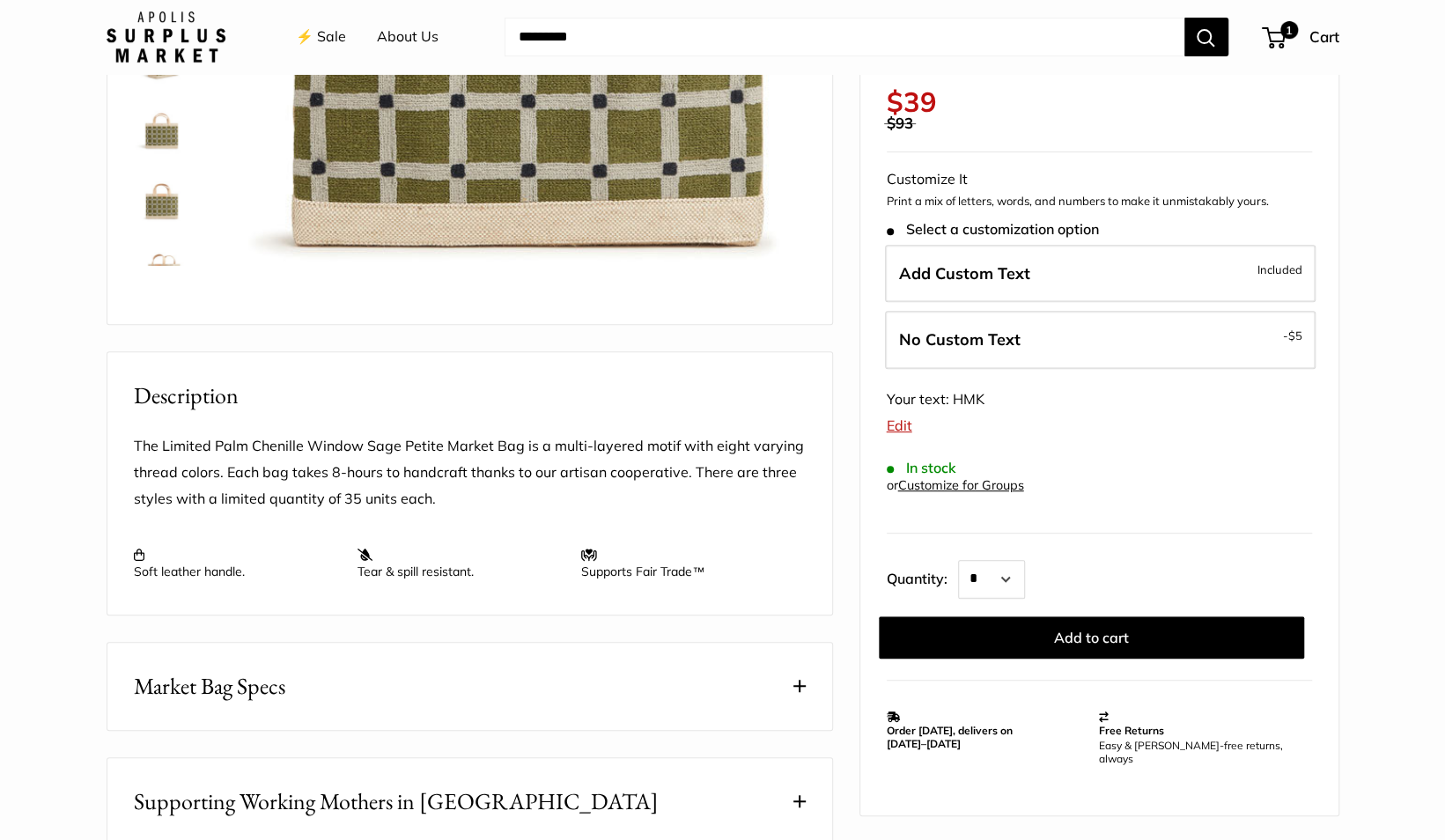
scroll to position [492, 0]
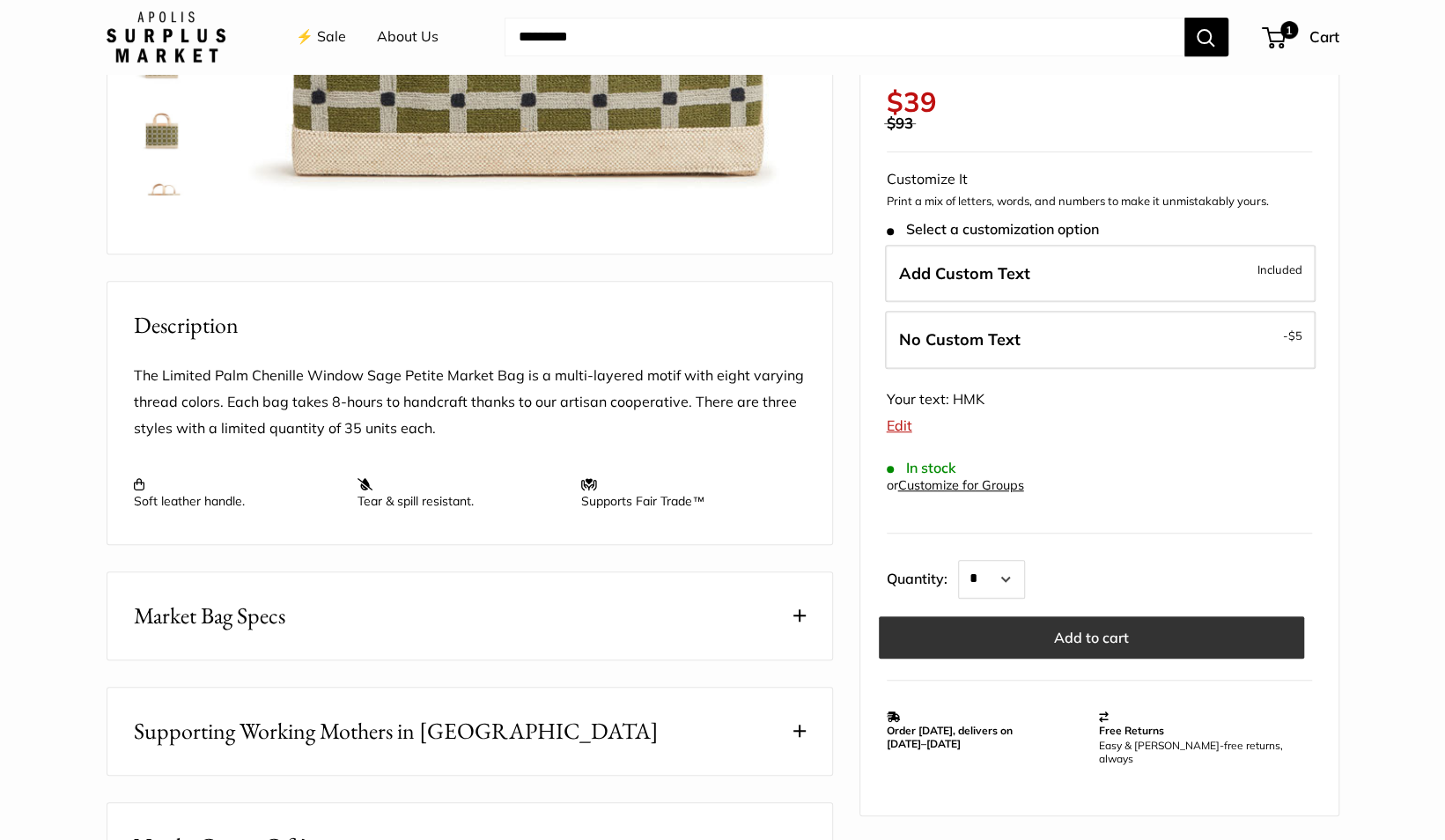
click at [1102, 632] on button "Add to cart" at bounding box center [1091, 637] width 425 height 42
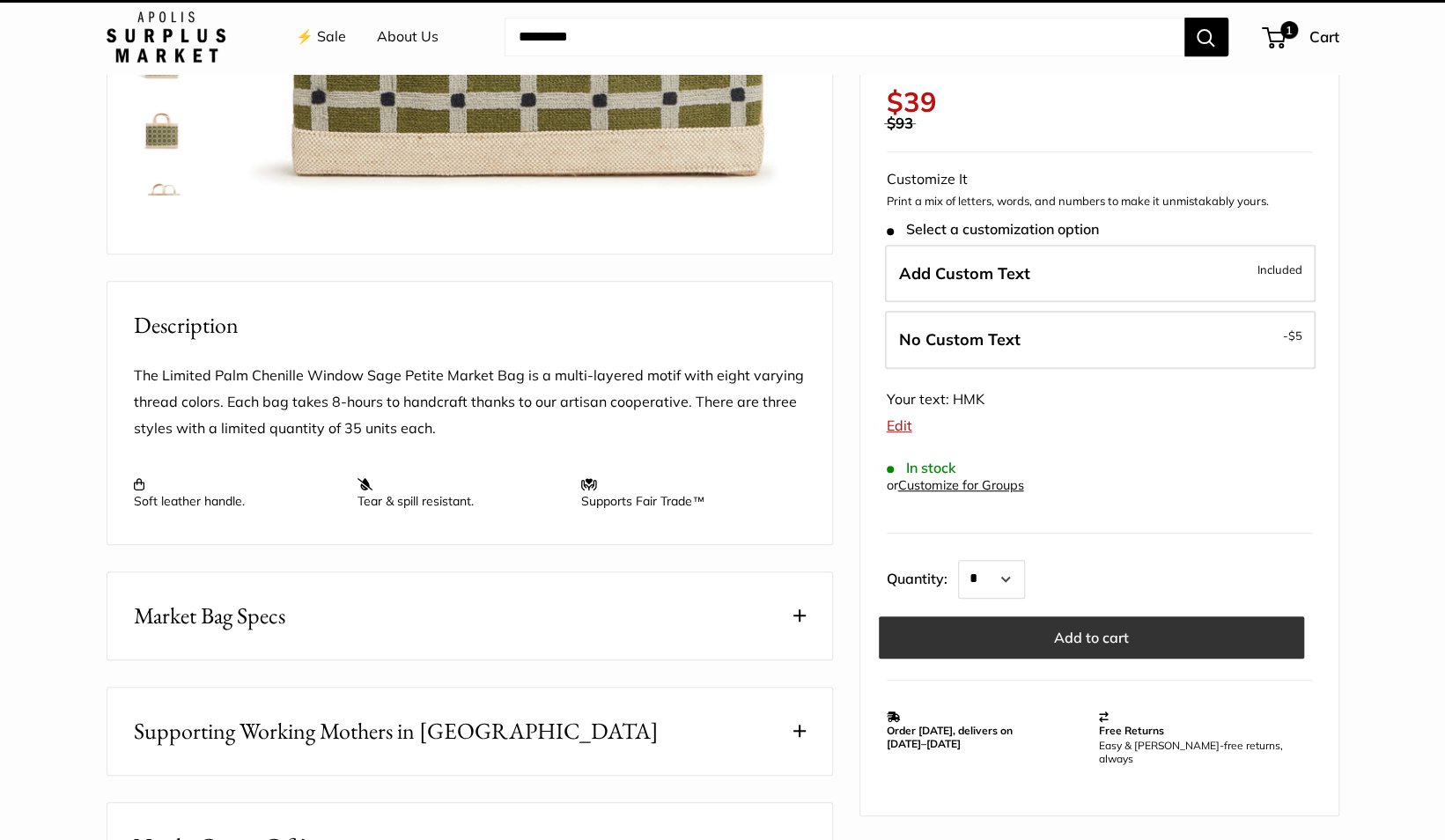
scroll to position [0, 0]
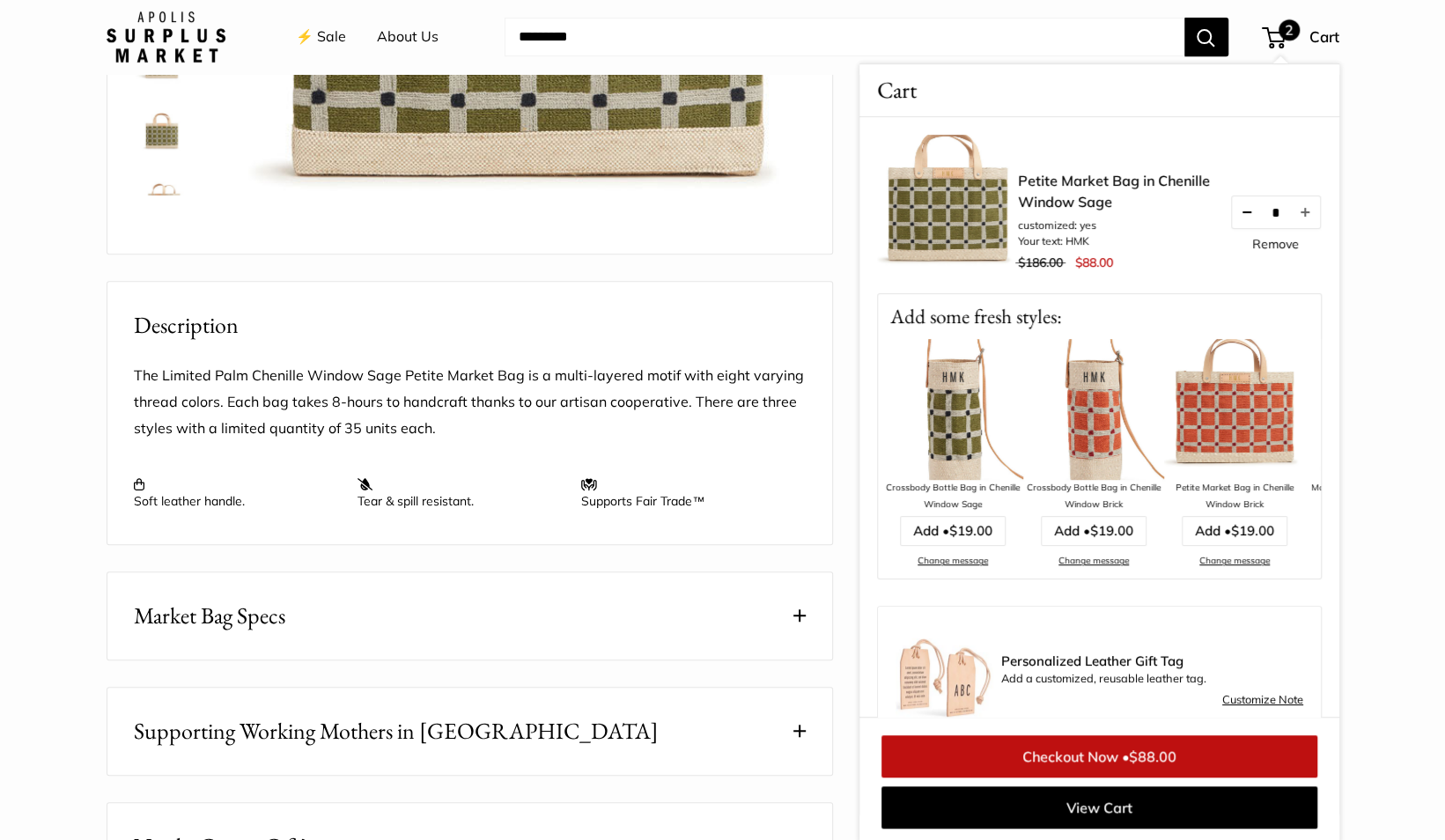
click at [1231, 210] on button "Decrease quantity by 1" at bounding box center [1246, 212] width 30 height 32
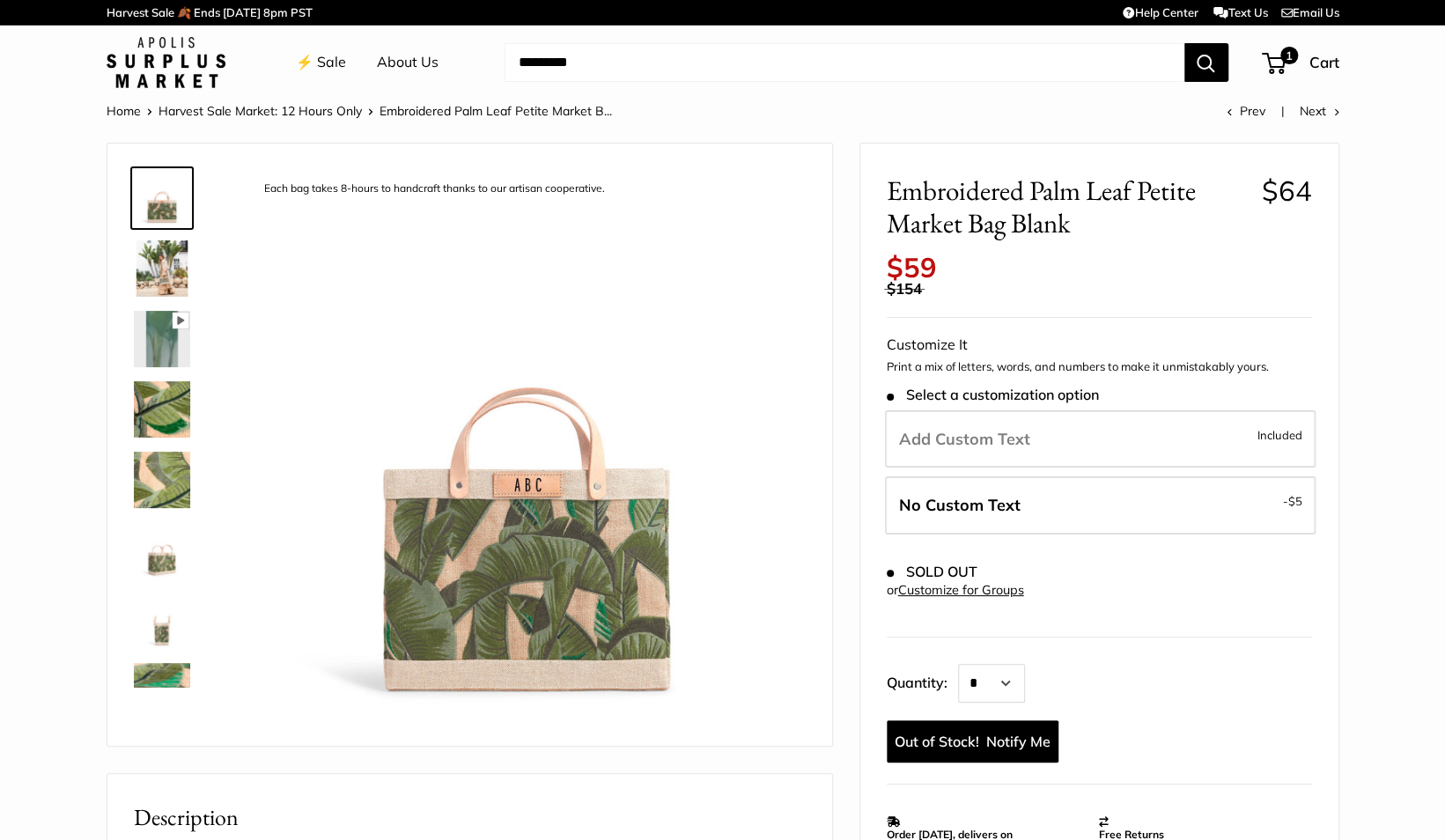
click at [155, 284] on img at bounding box center [161, 268] width 56 height 56
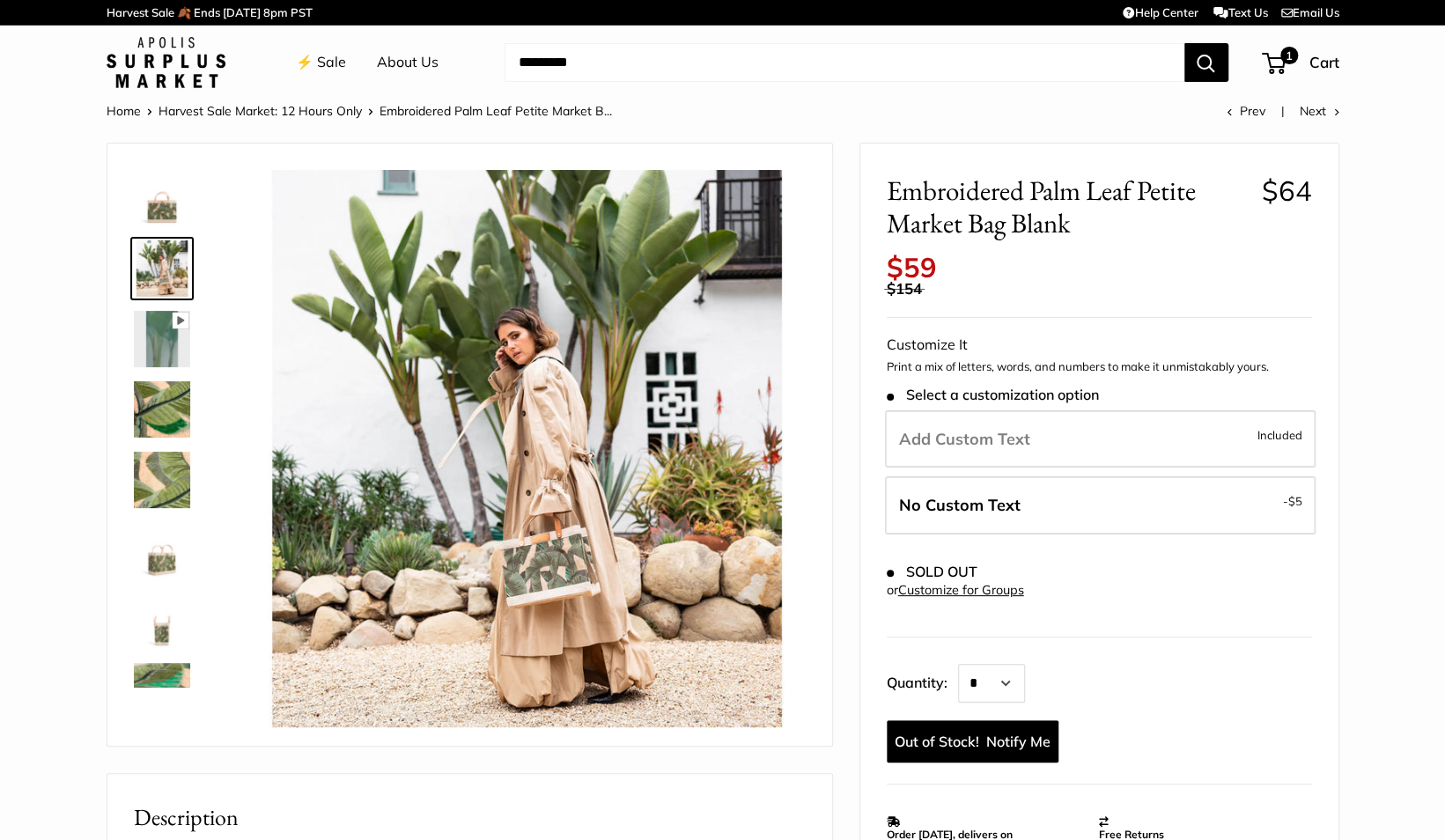
click at [161, 411] on img at bounding box center [161, 408] width 56 height 56
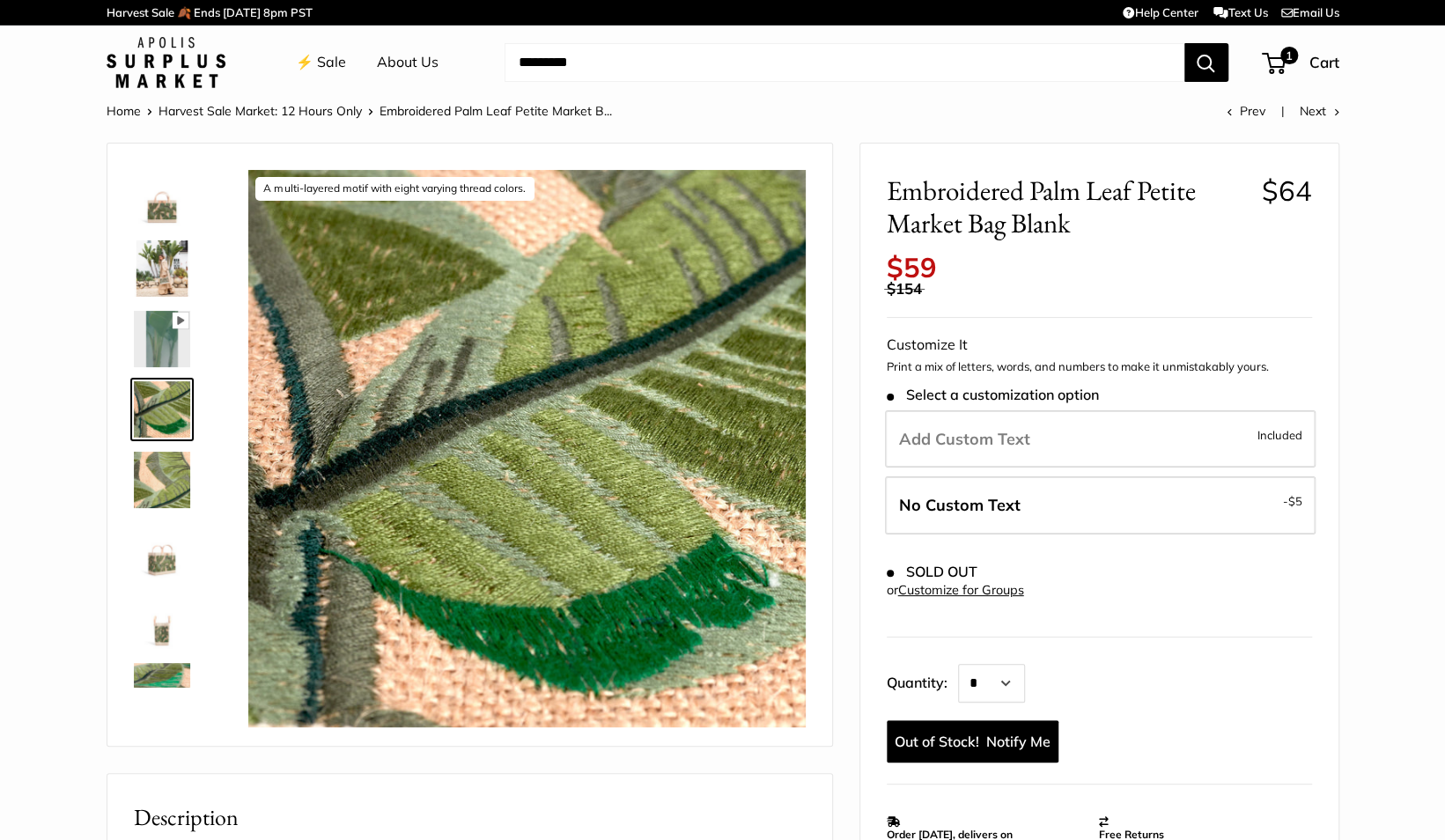
click at [155, 496] on img at bounding box center [161, 479] width 56 height 56
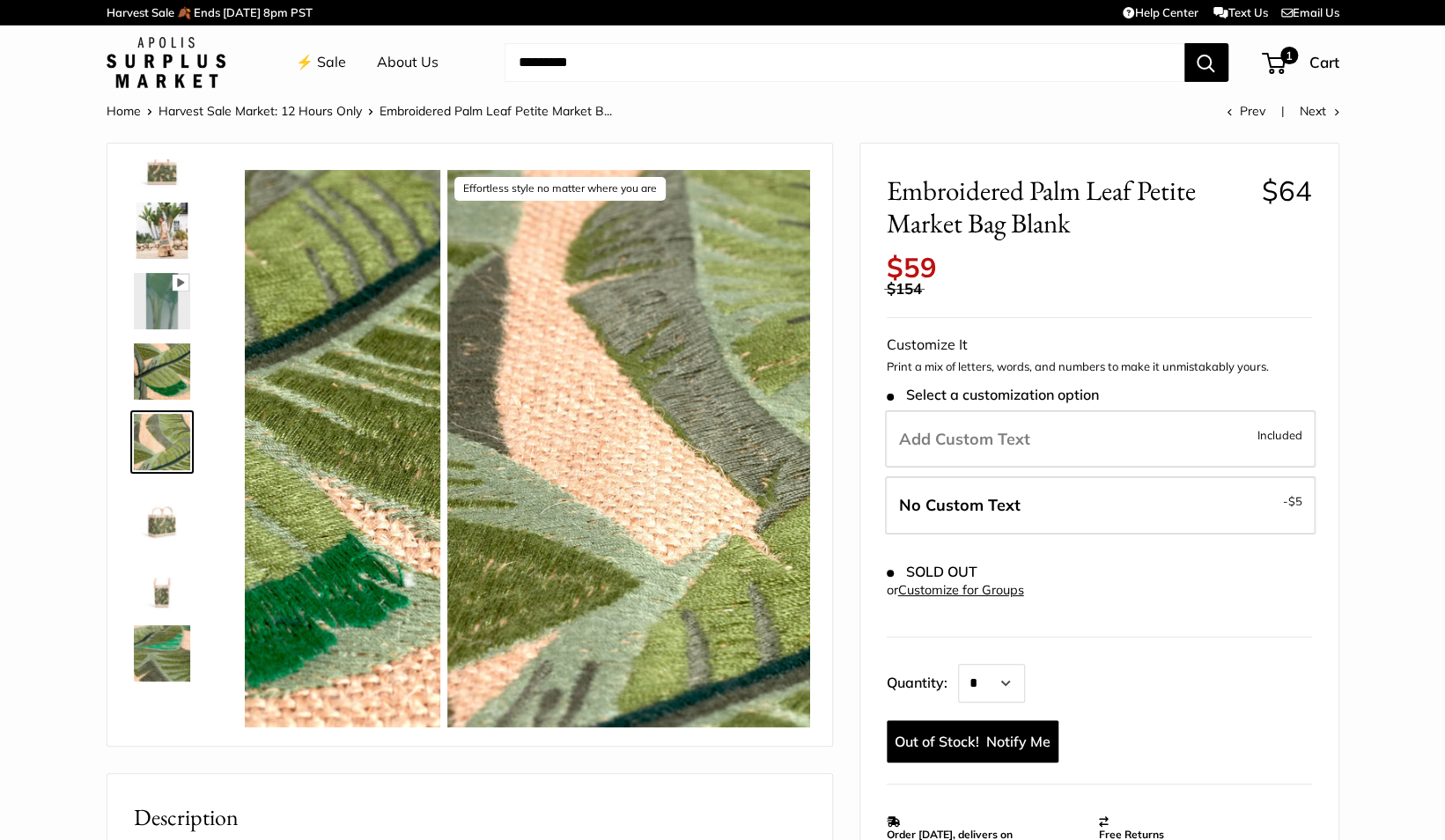
scroll to position [54, 0]
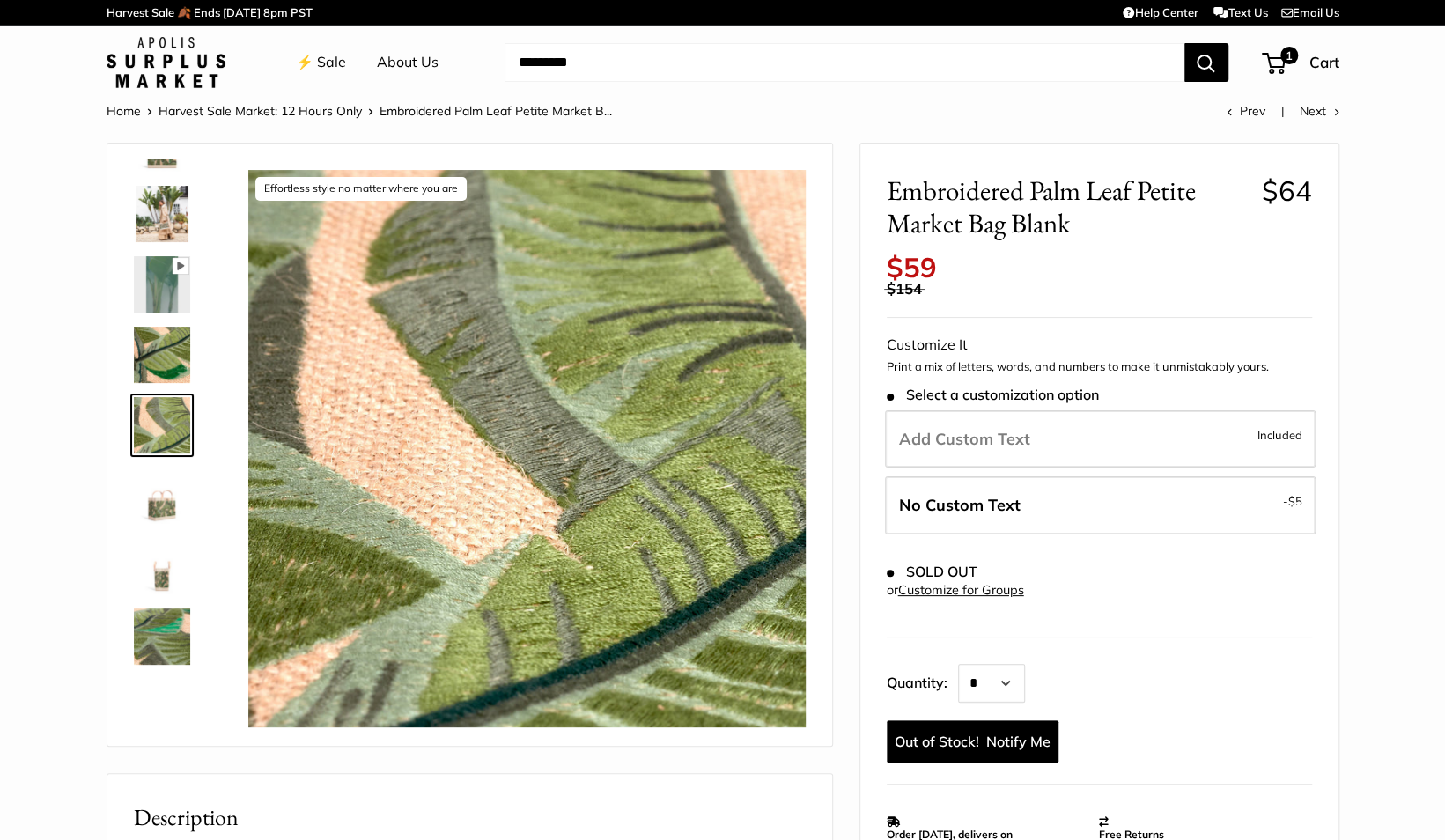
click at [155, 211] on img at bounding box center [161, 213] width 56 height 56
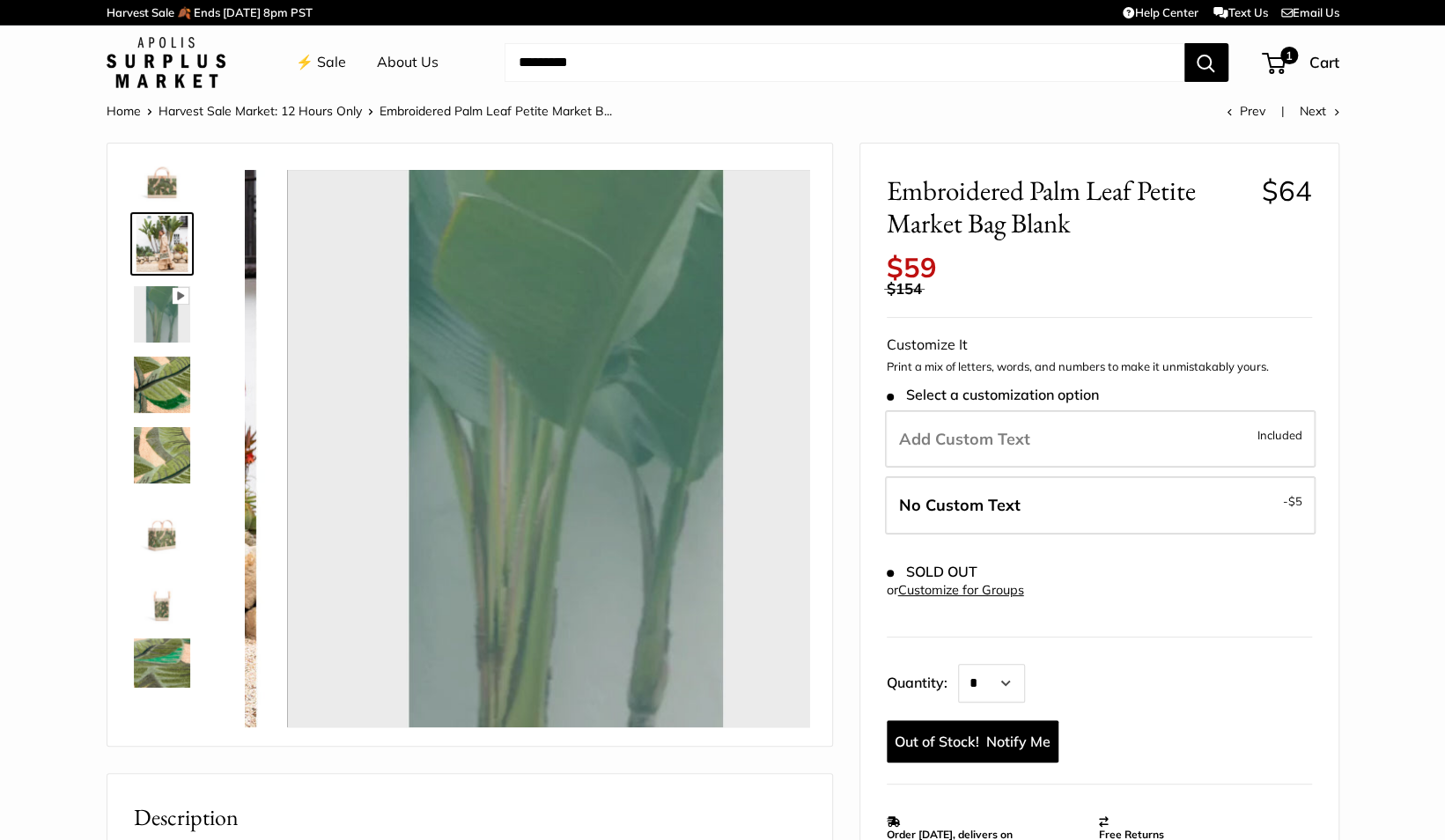
scroll to position [0, 0]
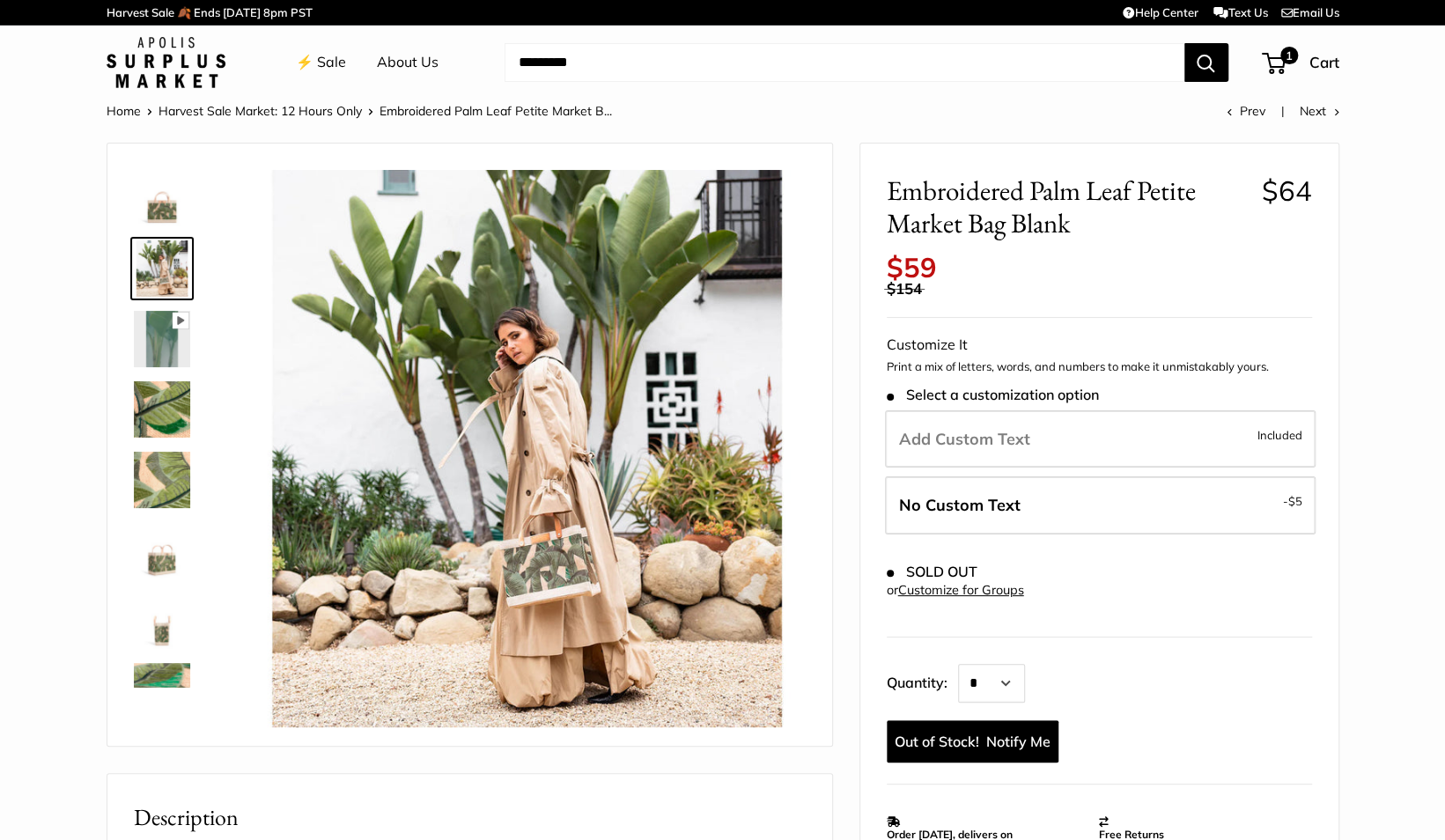
click at [150, 475] on img at bounding box center [161, 479] width 56 height 56
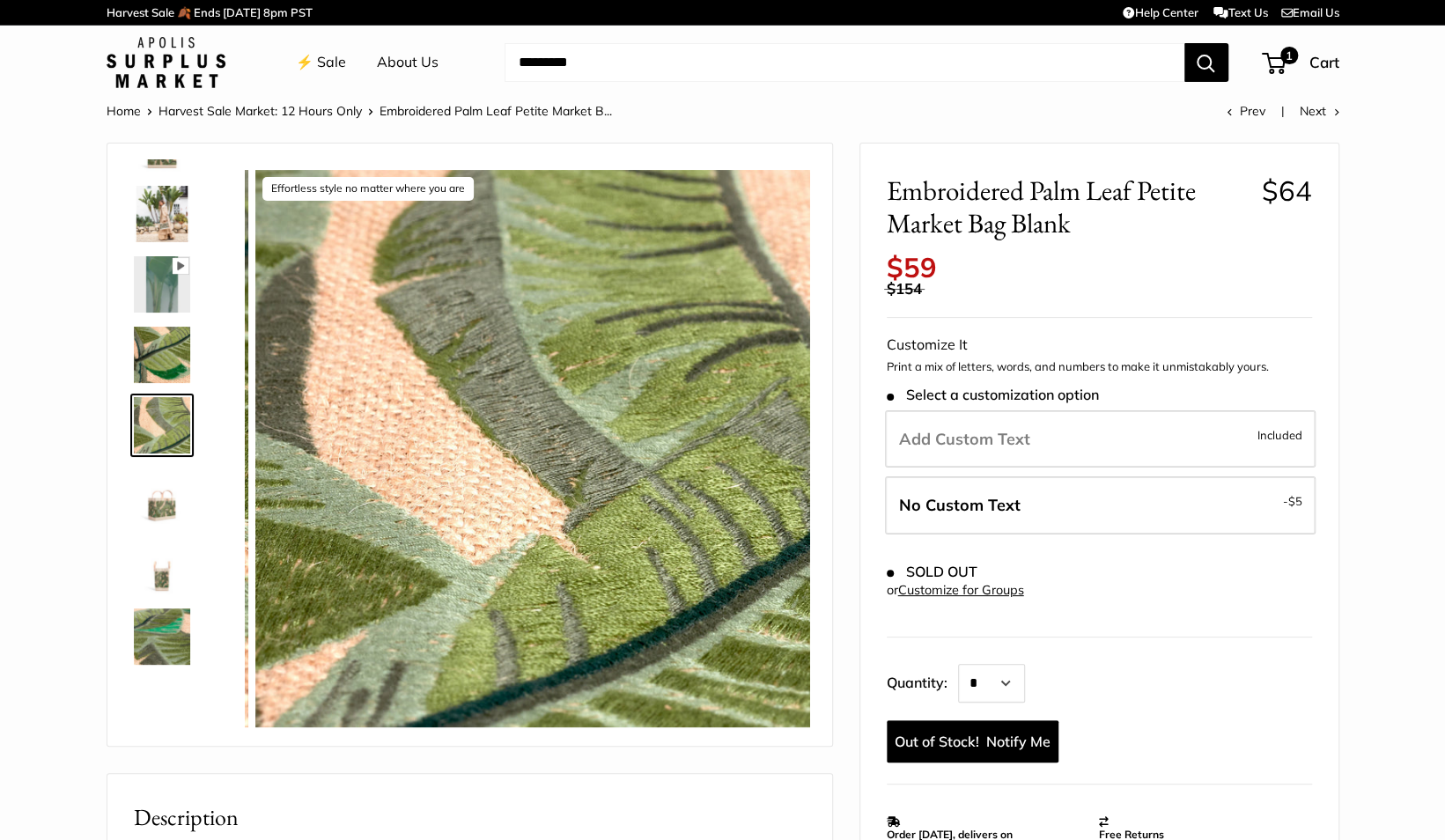
click at [153, 509] on img at bounding box center [161, 495] width 56 height 56
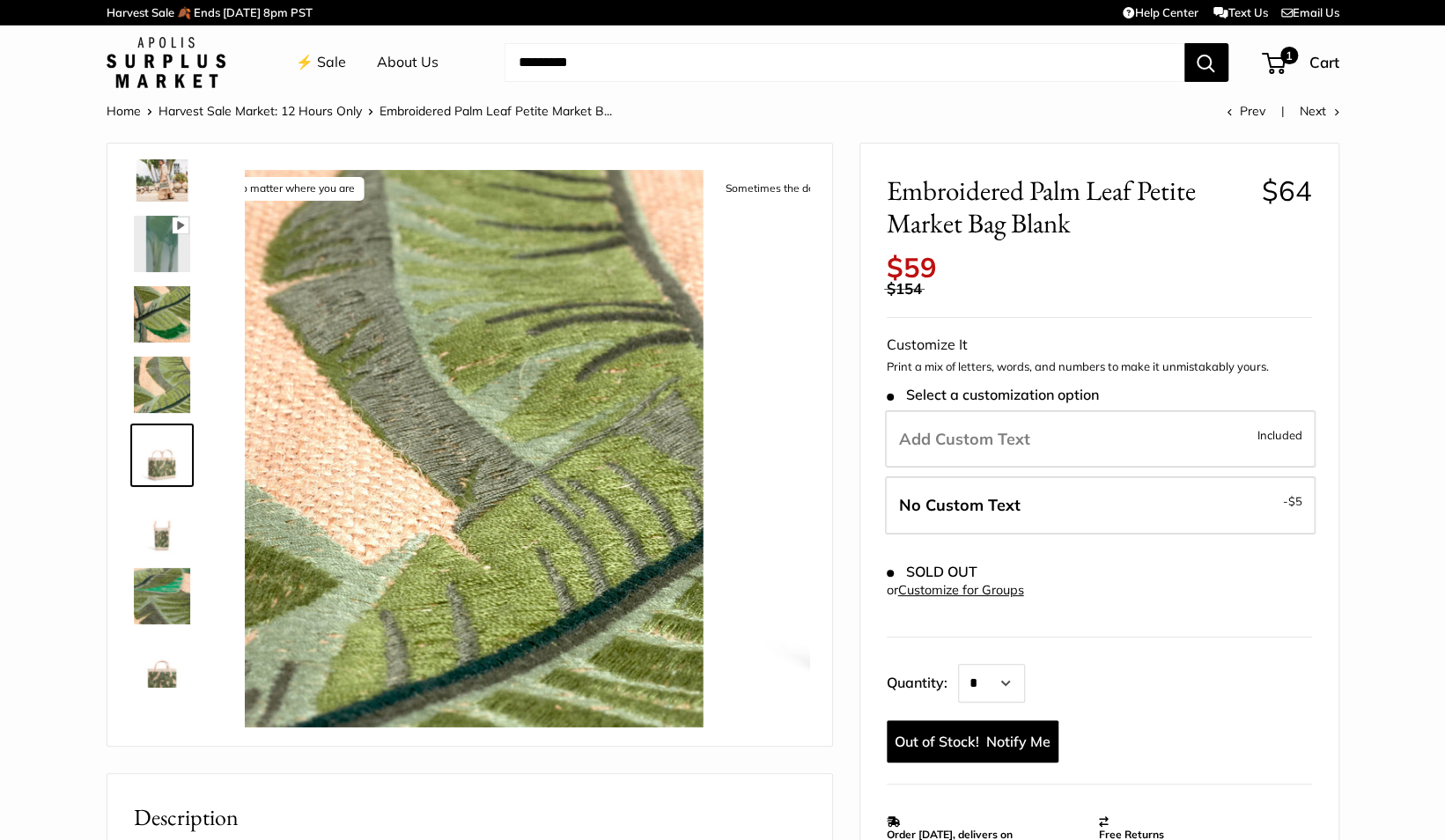
scroll to position [125, 0]
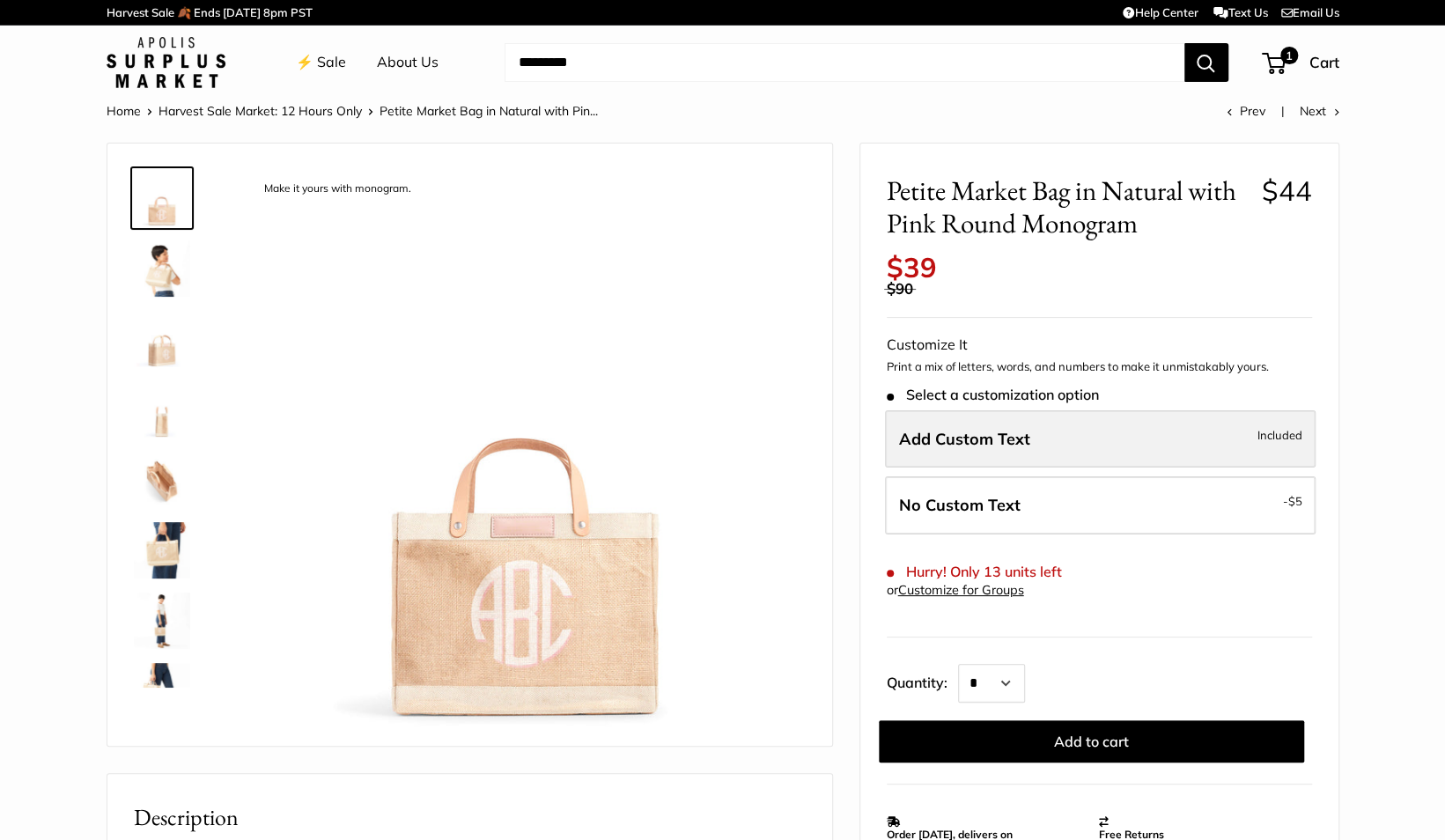
click at [1072, 445] on label "Add Custom Text Included" at bounding box center [1100, 439] width 431 height 58
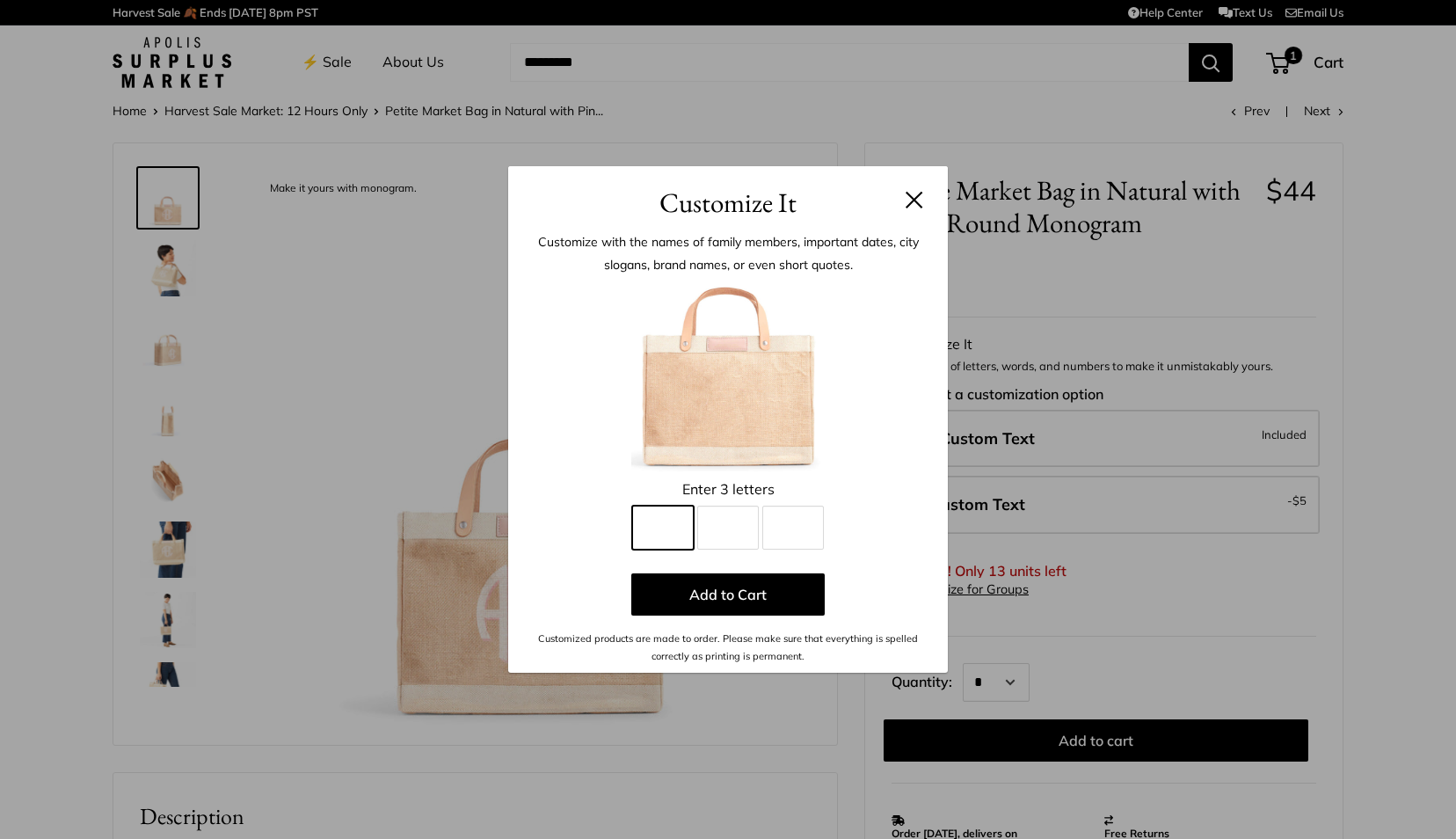
click at [663, 524] on input "Line 1" at bounding box center [663, 527] width 61 height 44
type input "*"
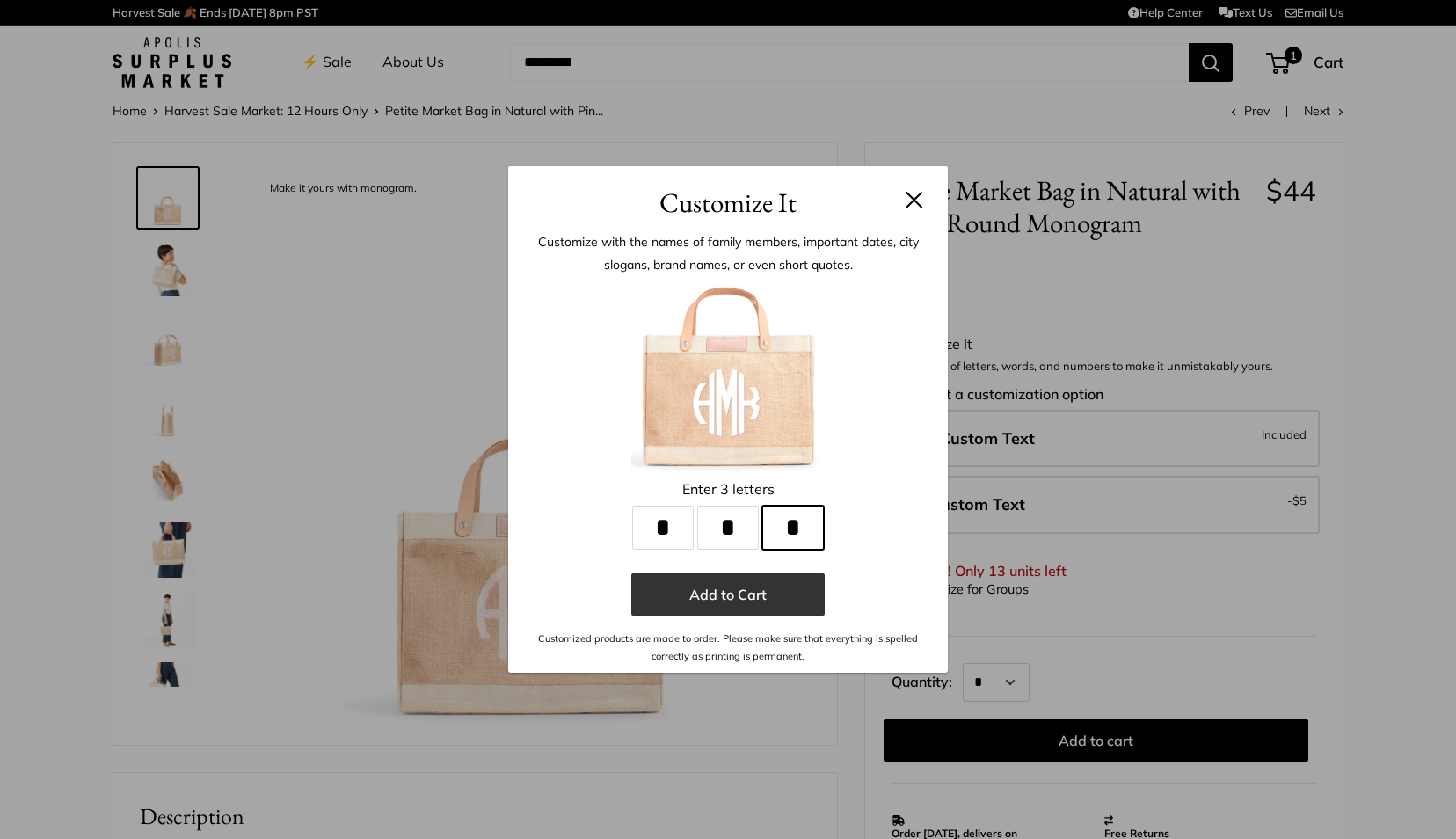
type input "*"
click at [725, 596] on button "Add to Cart" at bounding box center [728, 594] width 193 height 42
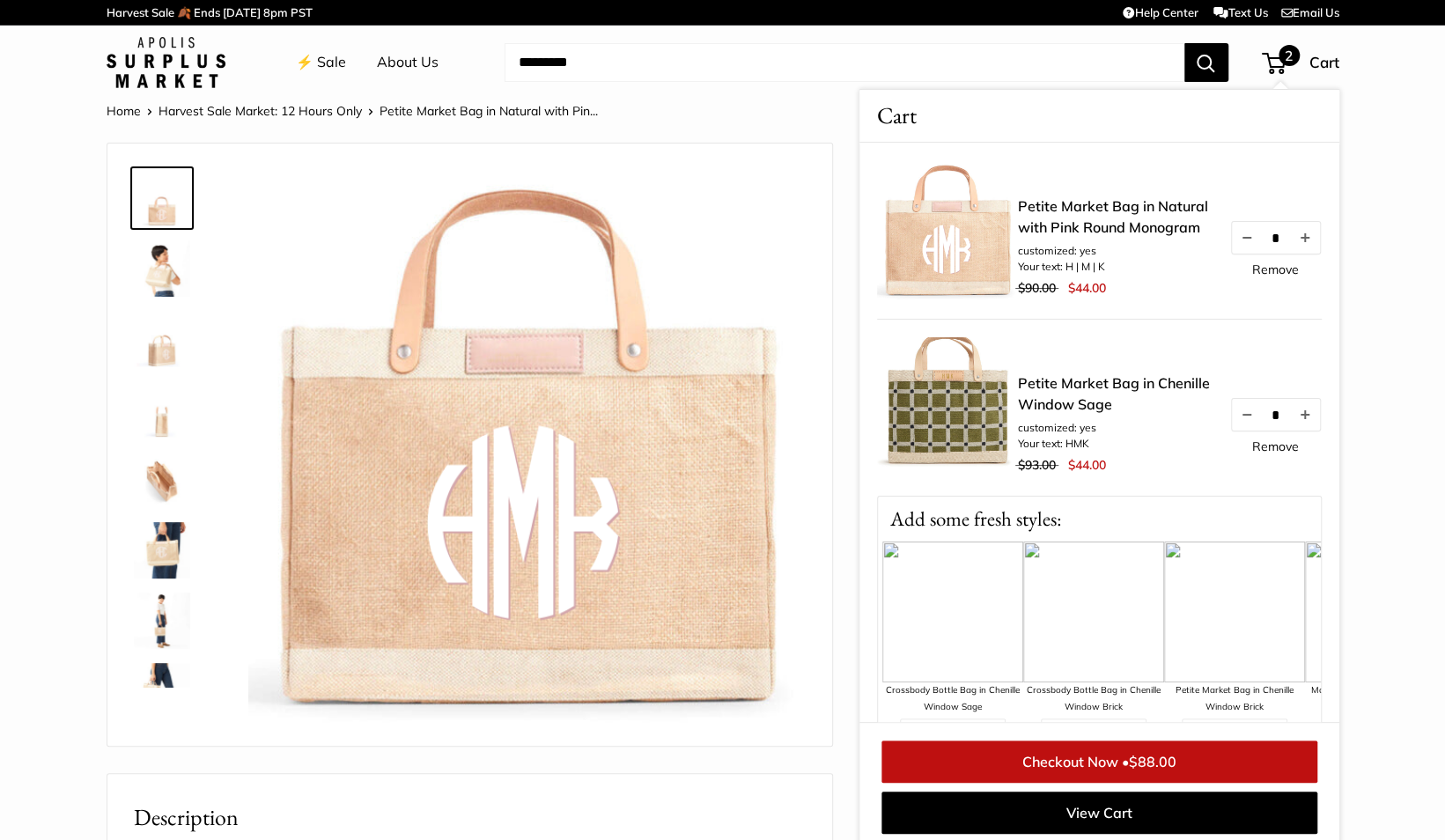
click at [1103, 763] on link "Checkout Now • $88.00" at bounding box center [1099, 761] width 436 height 42
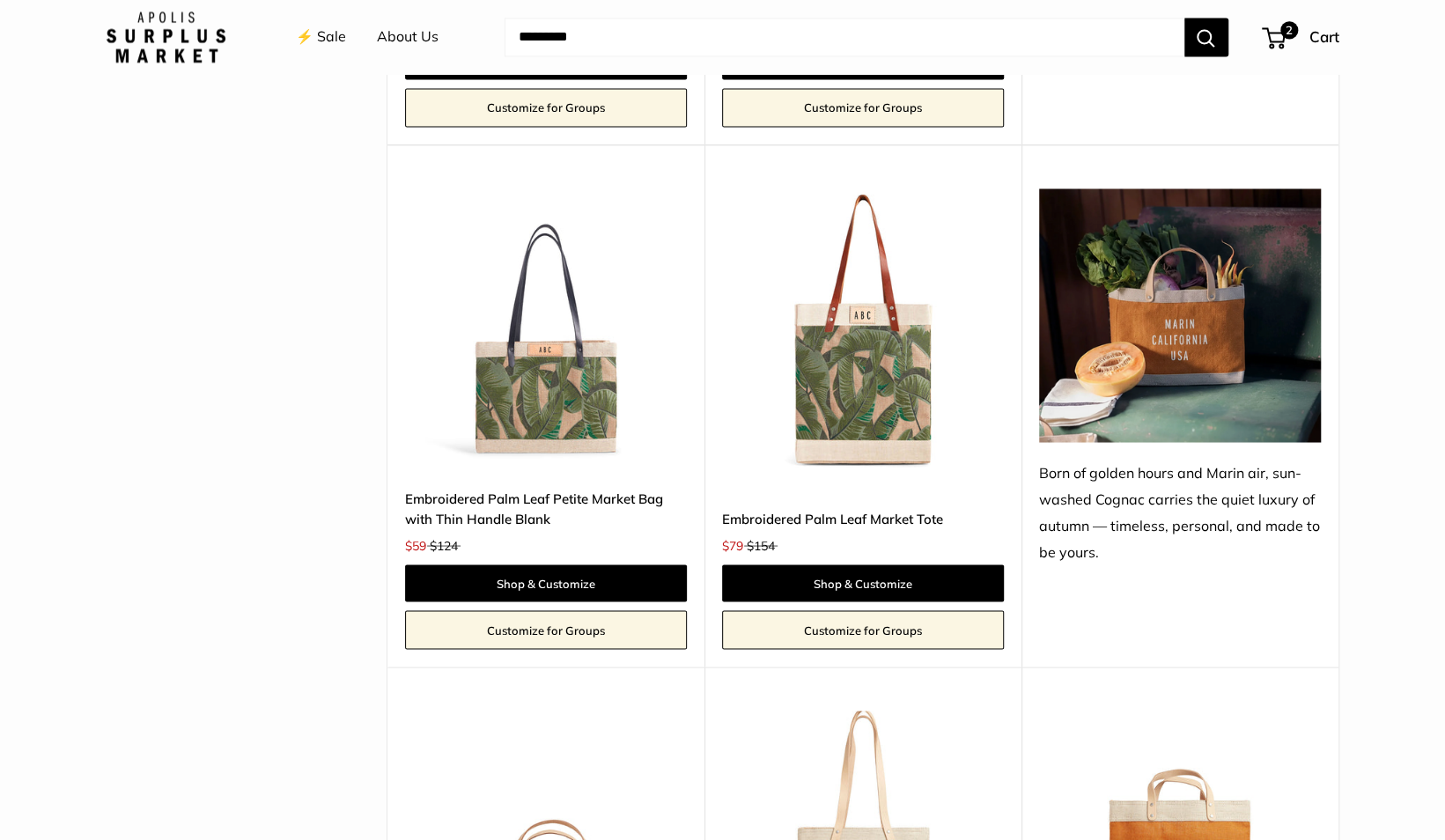
scroll to position [1881, 0]
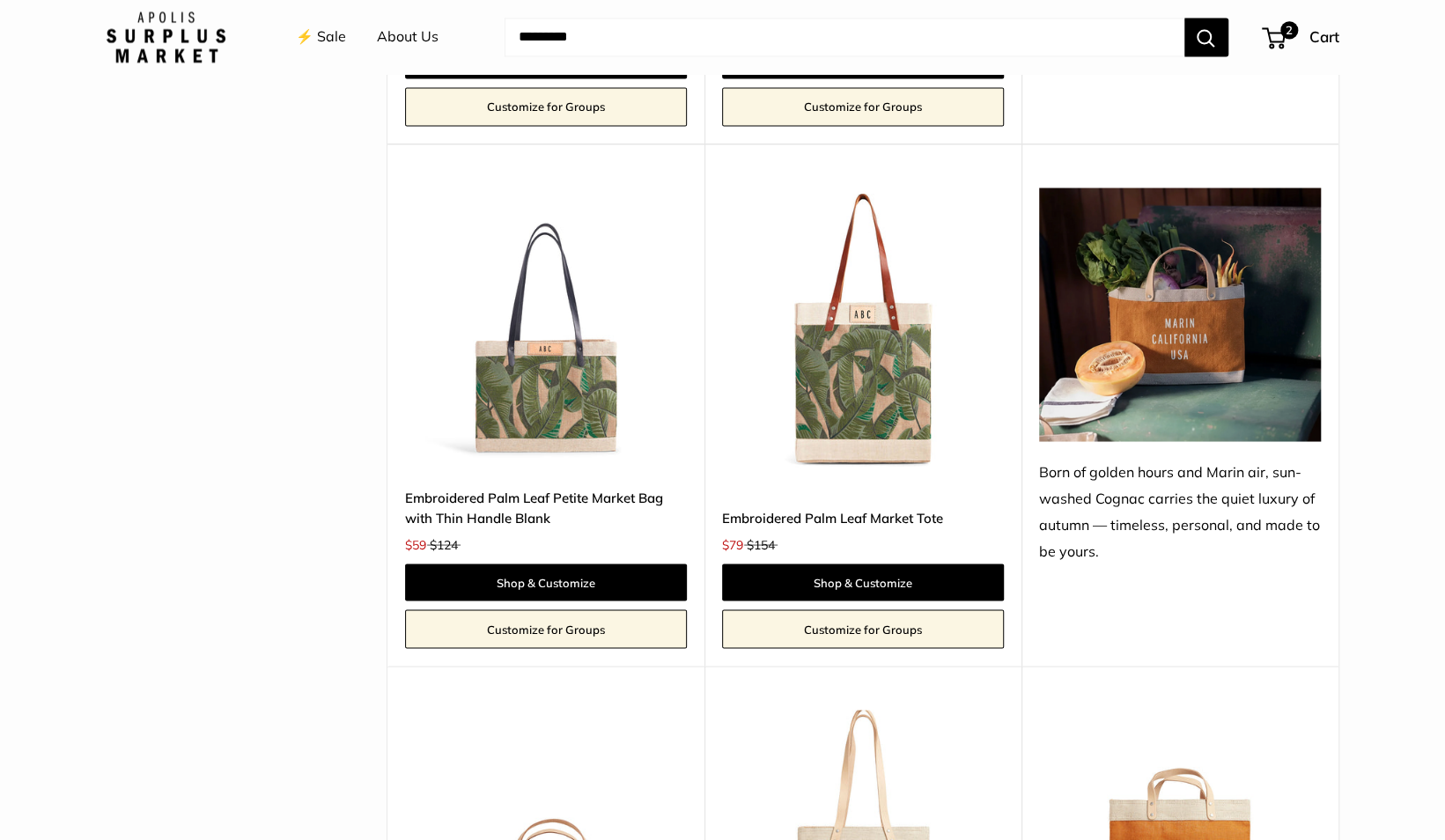
click at [502, 366] on img at bounding box center [546, 328] width 282 height 282
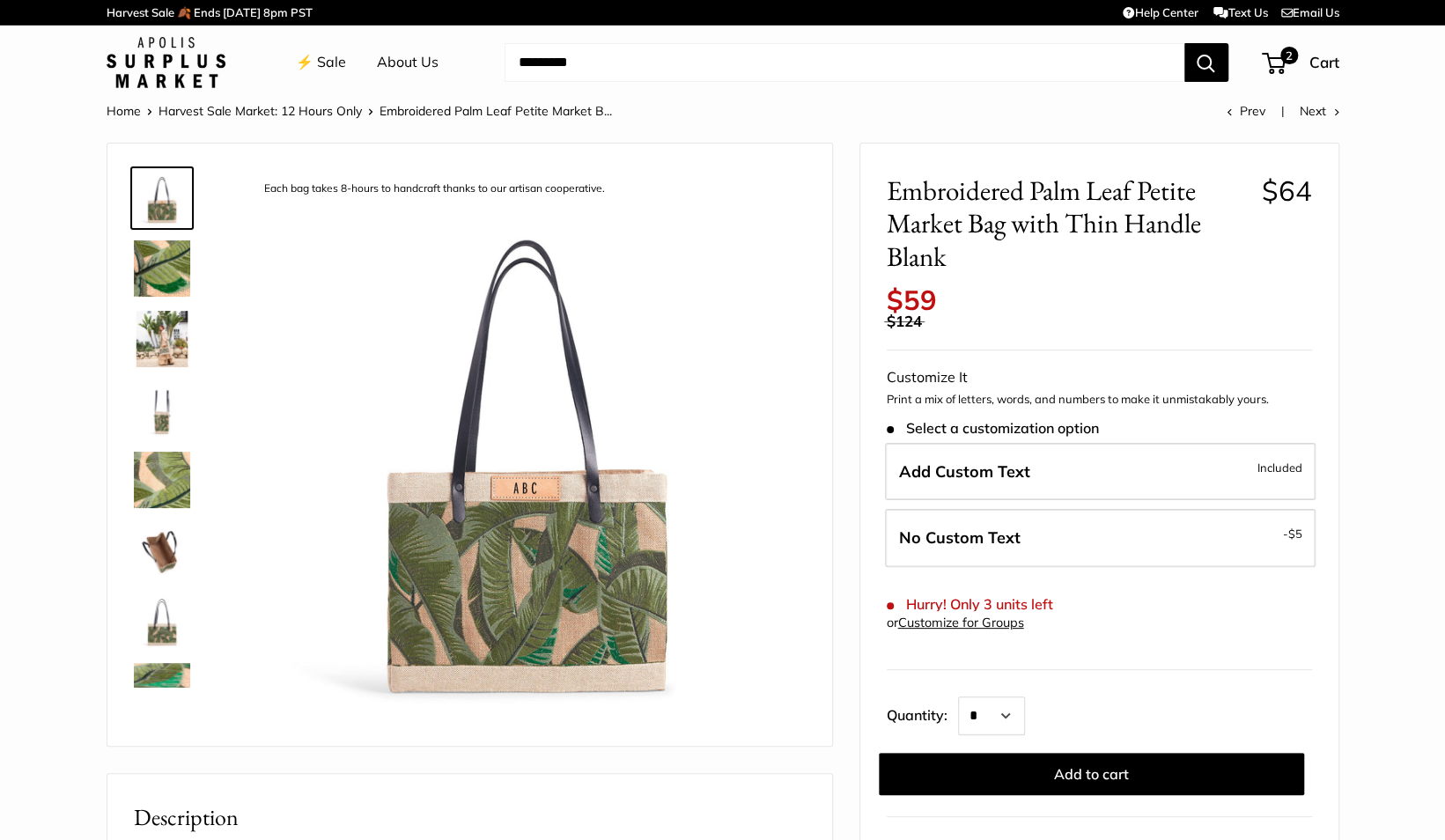
click at [153, 551] on img at bounding box center [161, 549] width 56 height 56
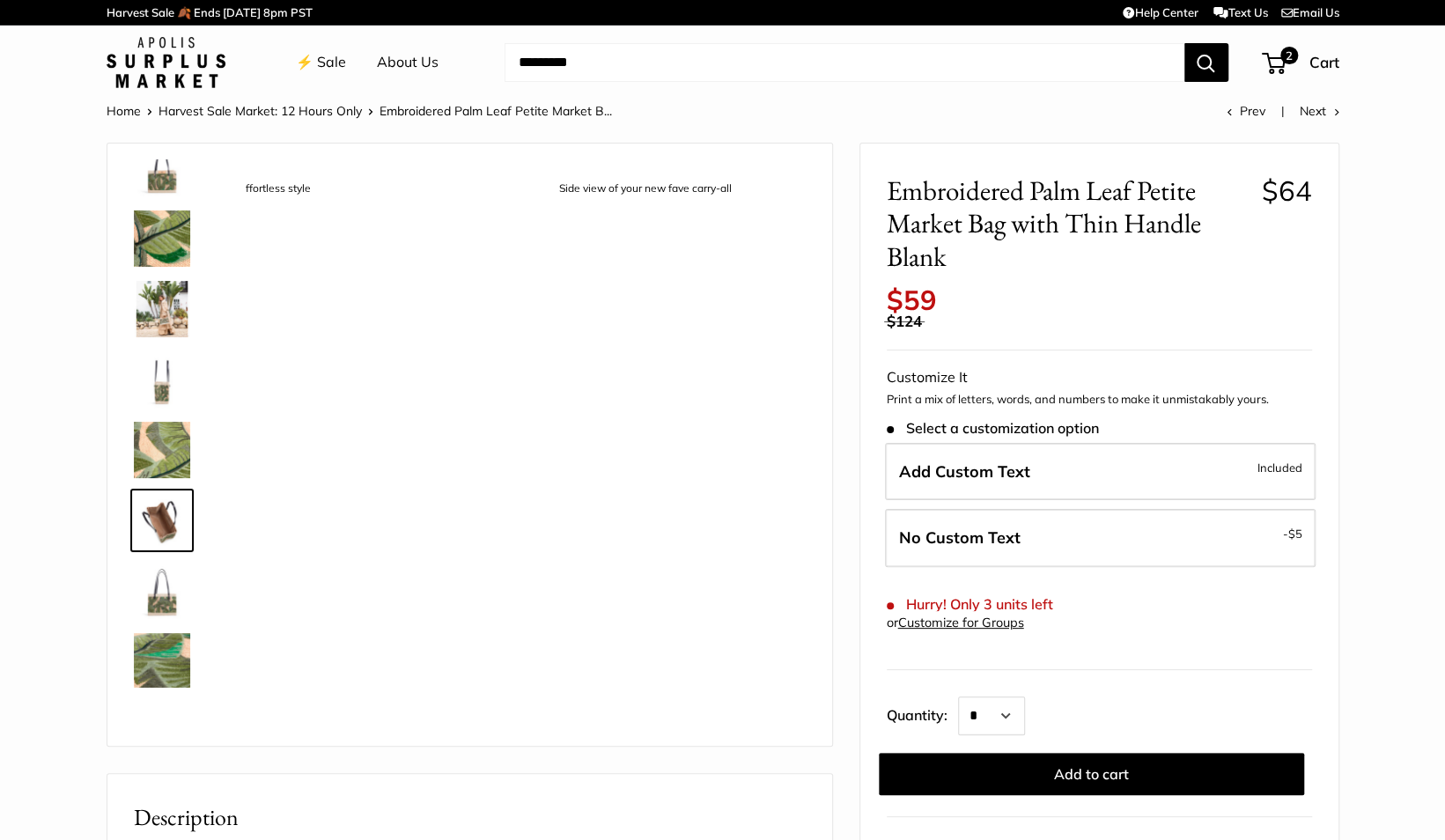
scroll to position [125, 0]
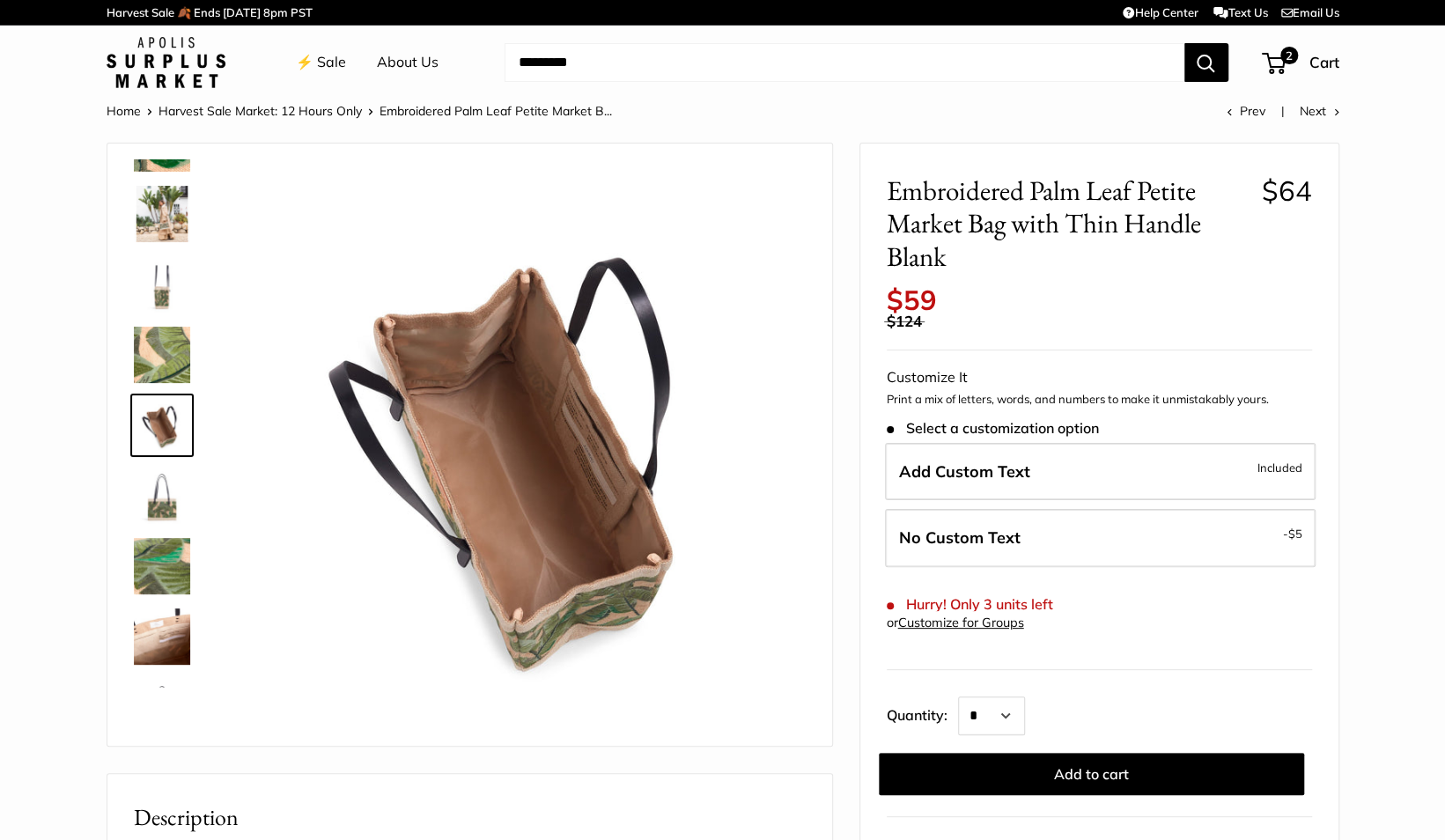
click at [150, 507] on img at bounding box center [161, 495] width 56 height 56
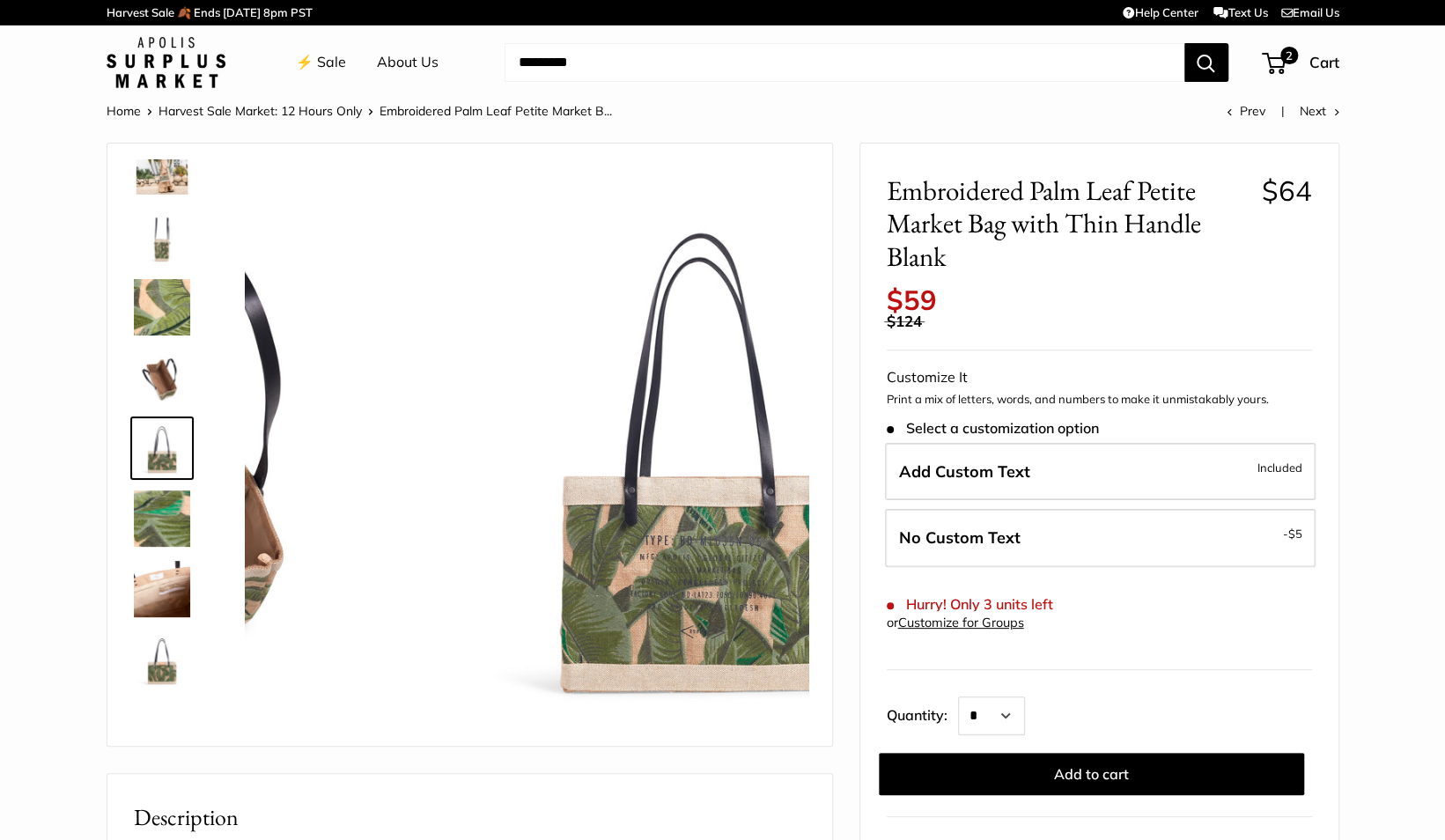
scroll to position [183, 0]
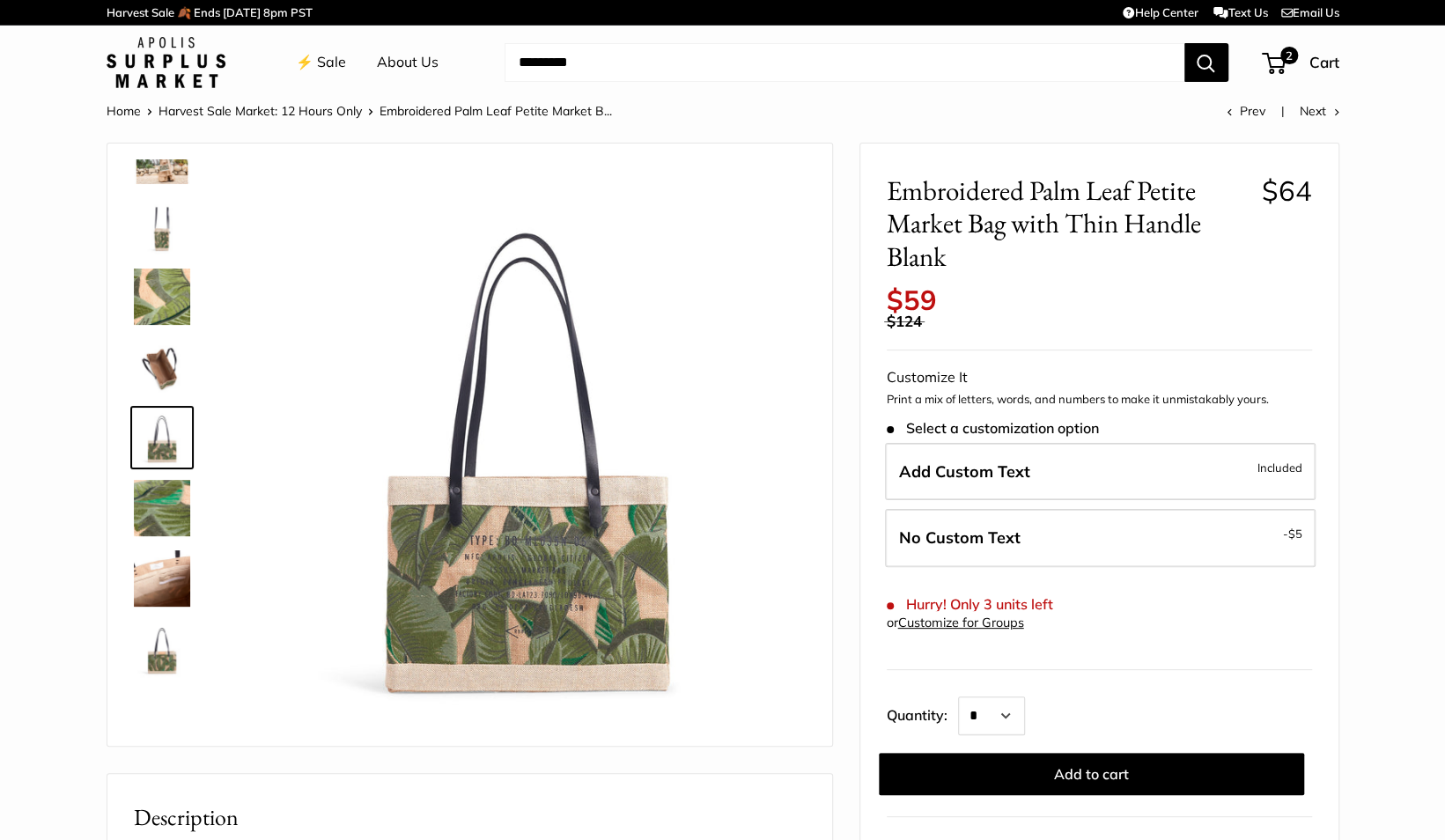
click at [148, 574] on img at bounding box center [161, 578] width 56 height 56
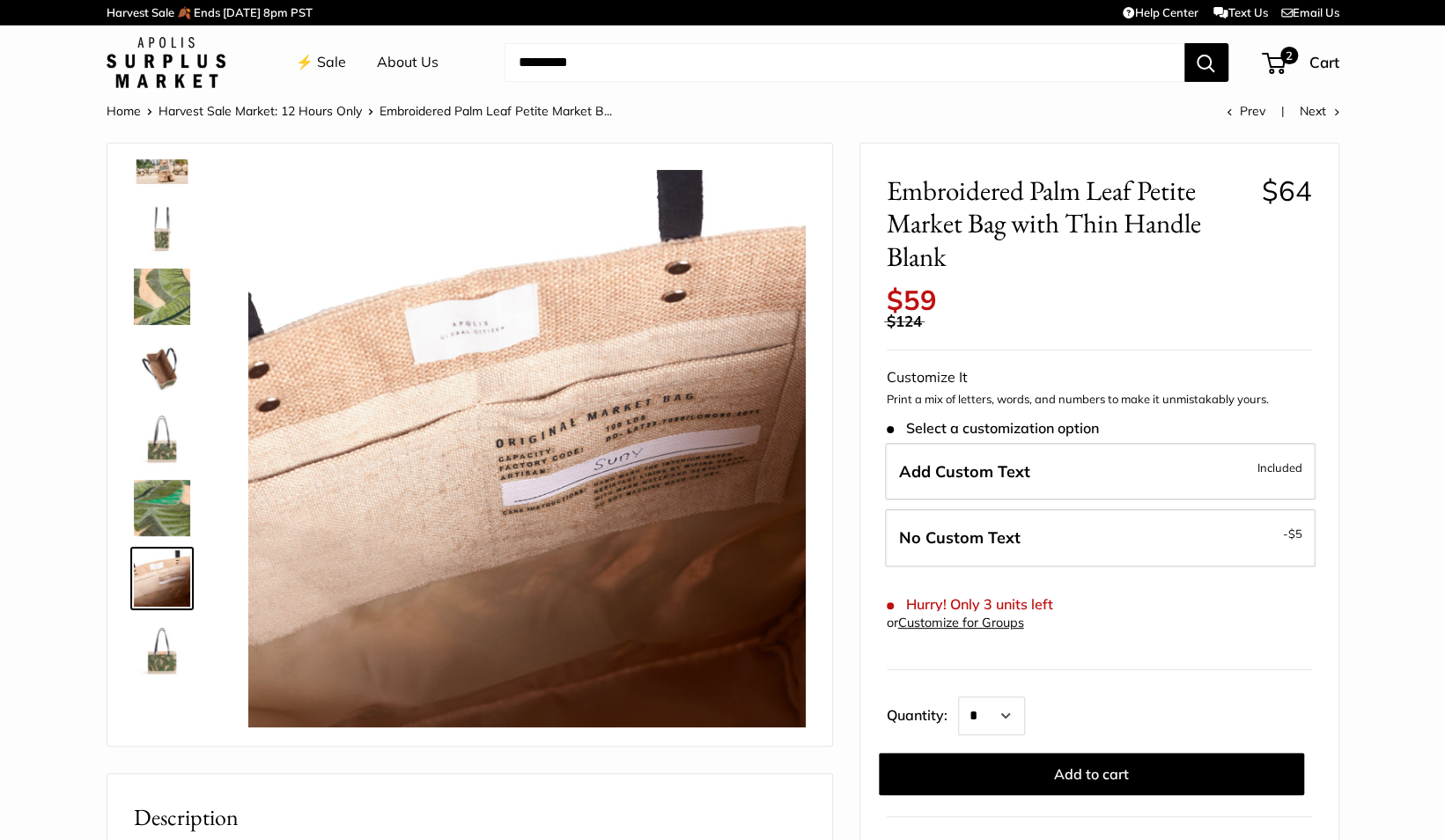
click at [152, 445] on img at bounding box center [161, 437] width 56 height 56
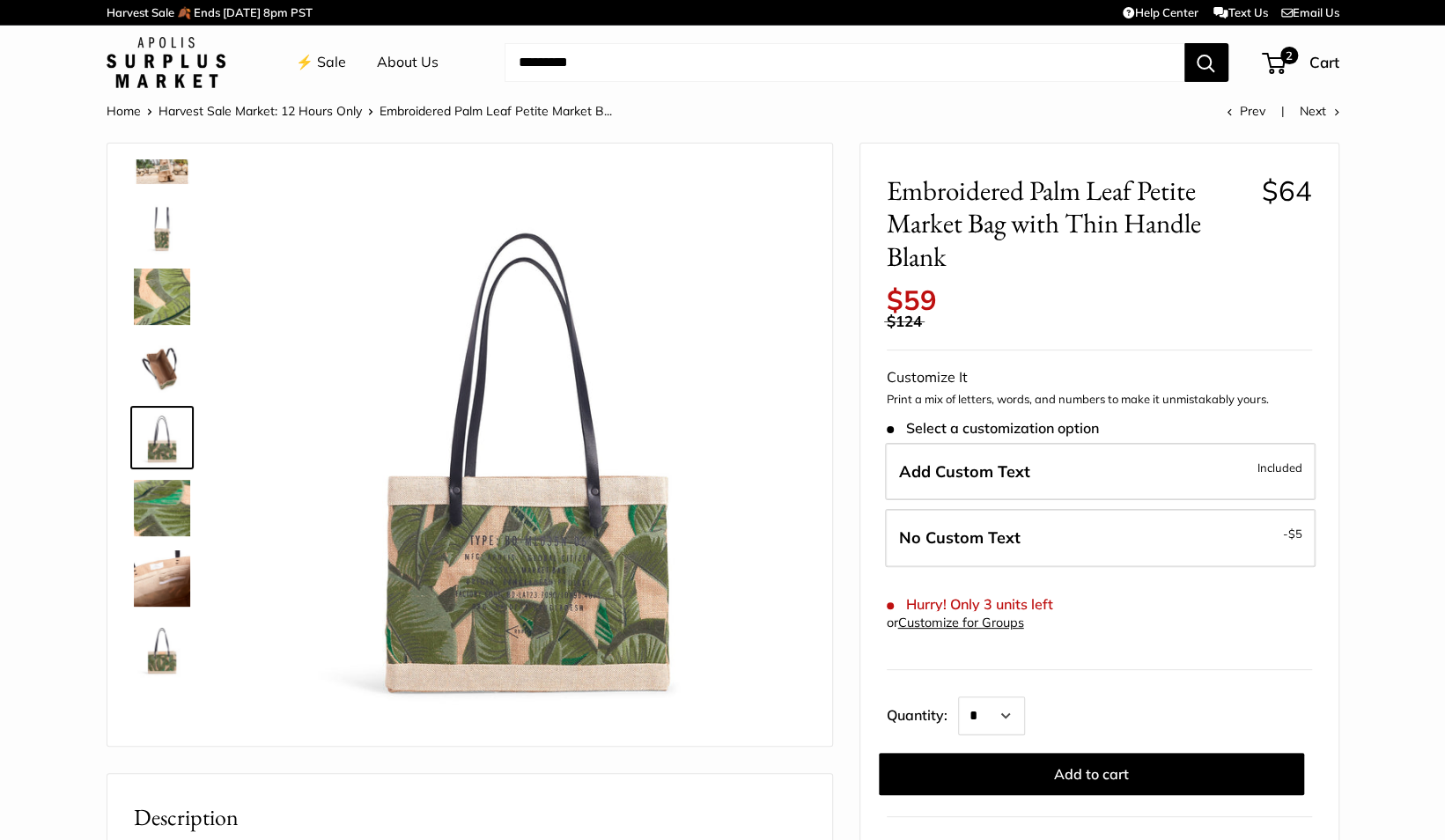
click at [145, 642] on img at bounding box center [161, 648] width 56 height 56
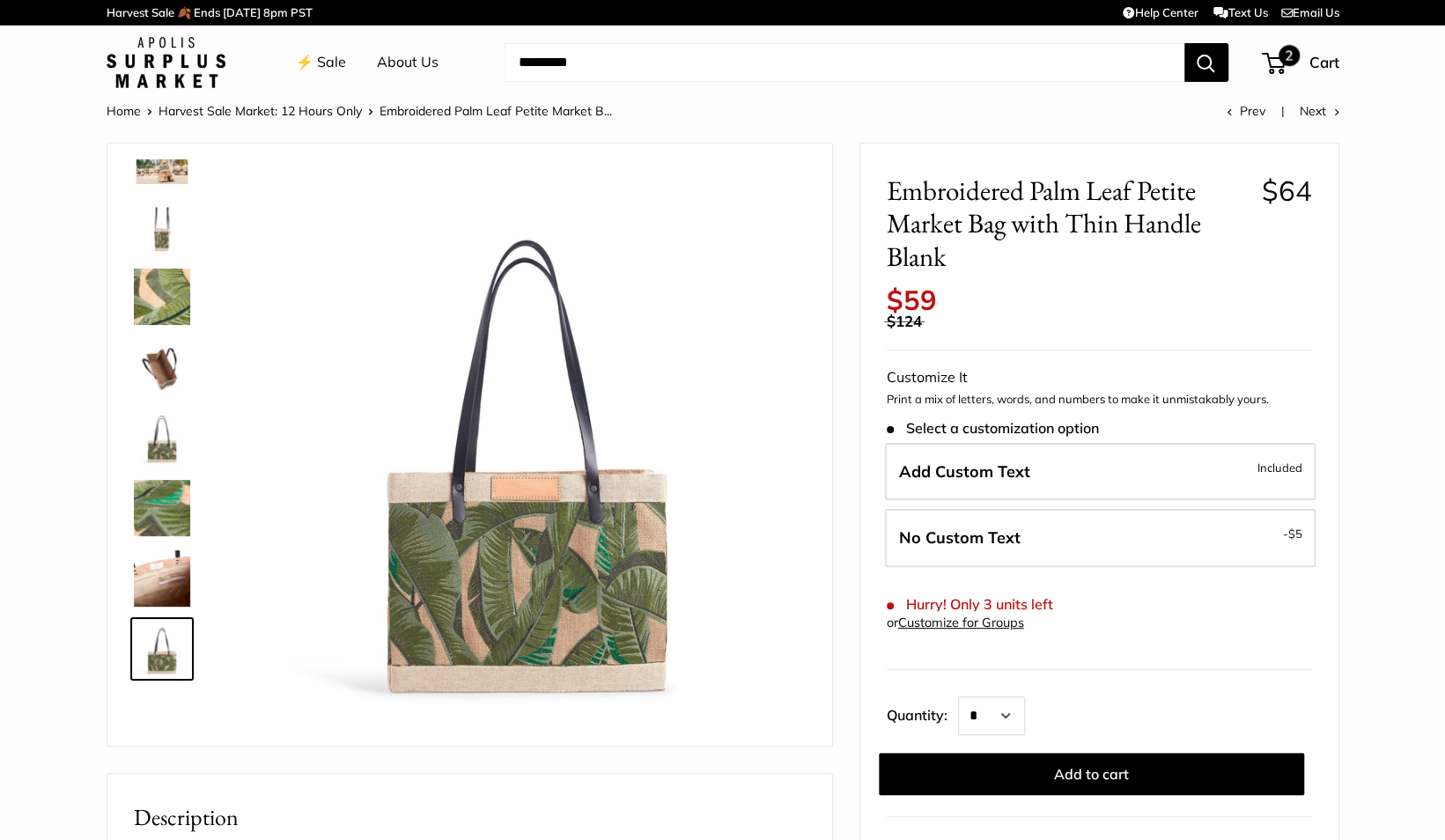
click at [1274, 60] on span "2" at bounding box center [1273, 63] width 24 height 21
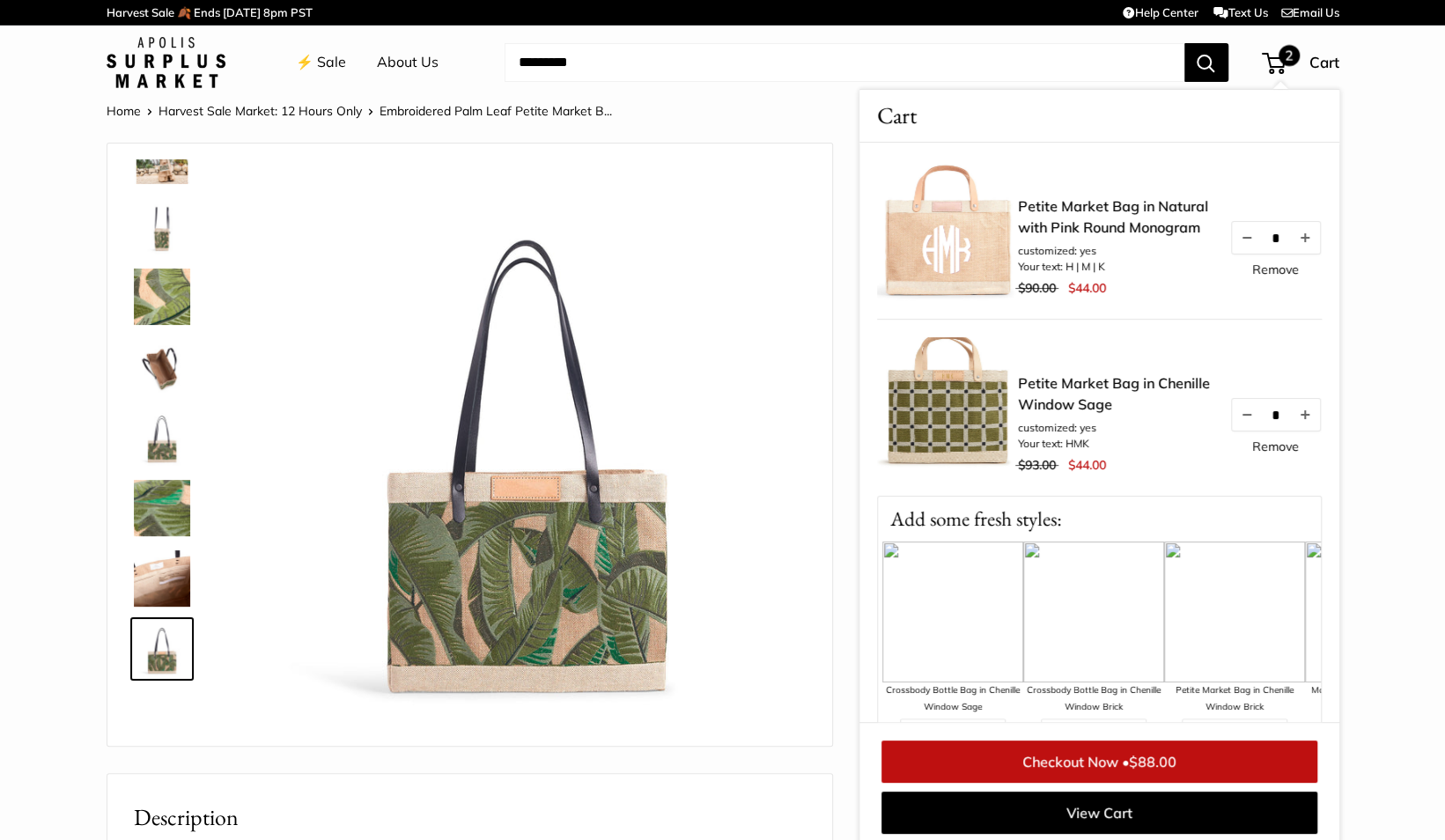
click at [1108, 762] on link "Checkout Now • $88.00" at bounding box center [1099, 761] width 436 height 42
click at [1401, 320] on section "Home Harvest Sale Market: 12 Hours Only Embroidered Palm Leaf Petite Market B..…" at bounding box center [722, 857] width 1445 height 1514
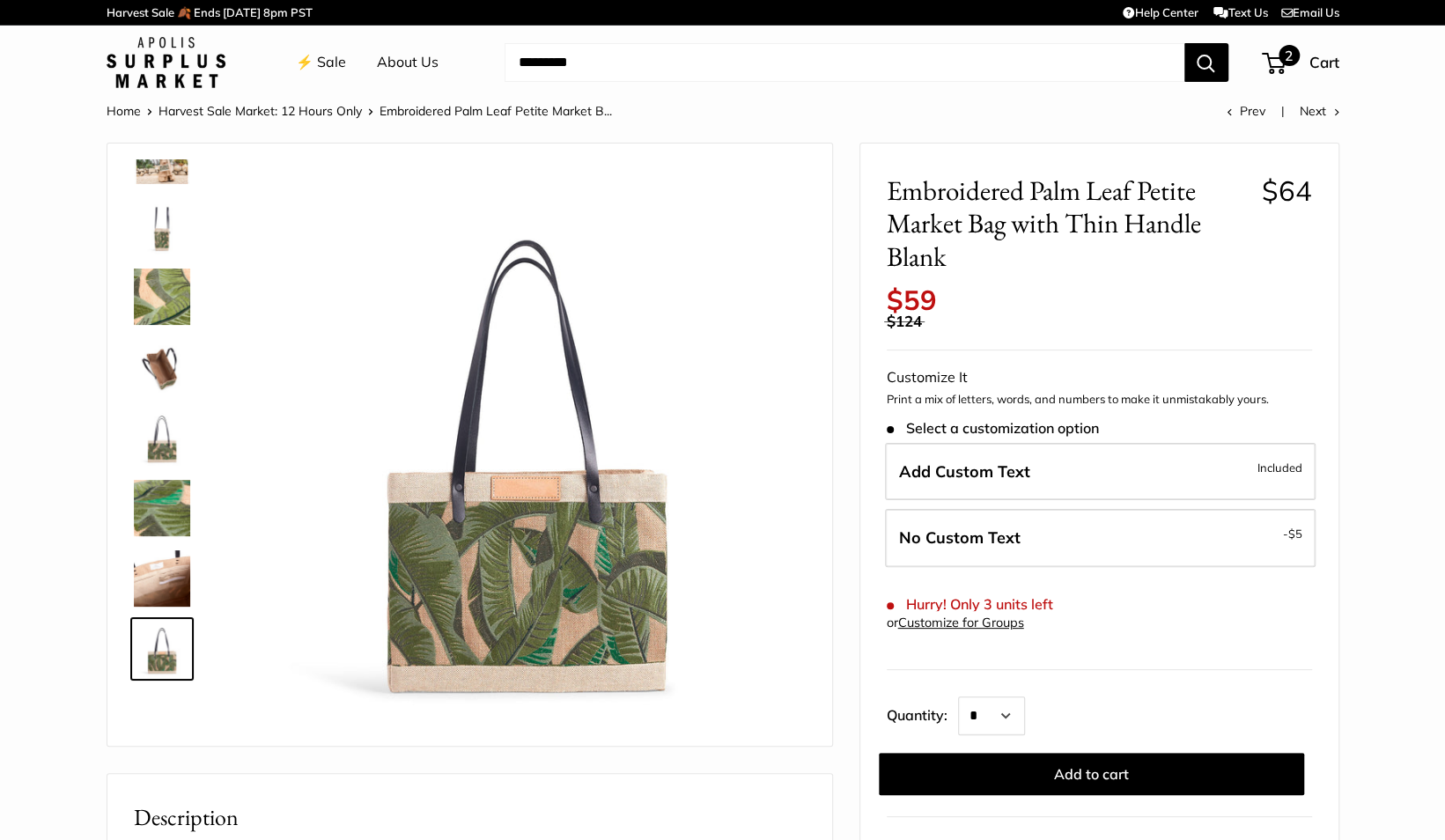
click at [1273, 61] on span "2" at bounding box center [1273, 63] width 24 height 21
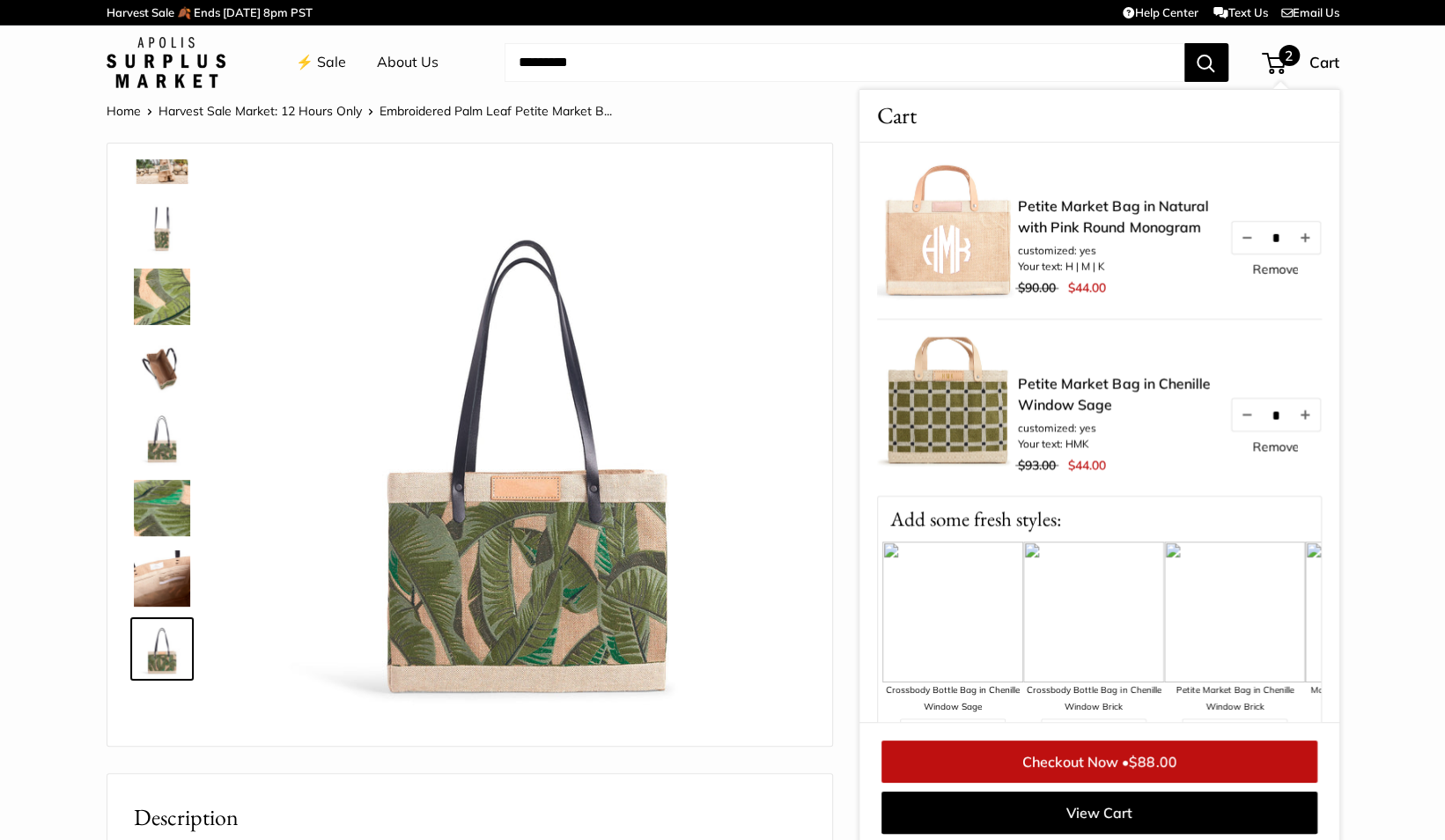
click at [1089, 761] on link "Checkout Now • $88.00" at bounding box center [1099, 761] width 436 height 42
